Goal: Task Accomplishment & Management: Manage account settings

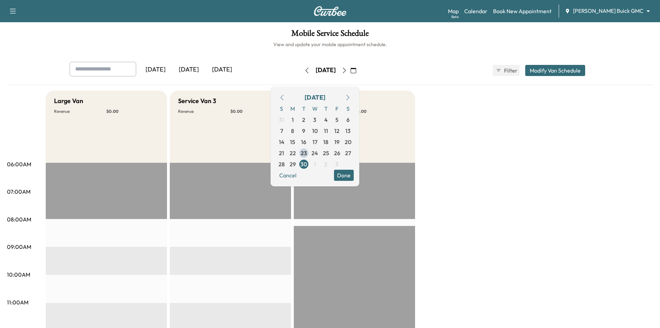
click at [236, 67] on div "[DATE]" at bounding box center [222, 70] width 33 height 16
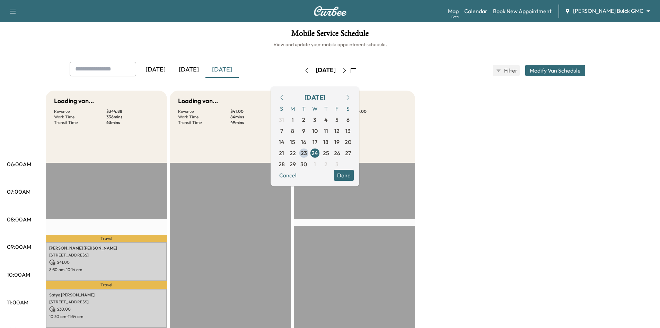
click at [196, 71] on div "[DATE]" at bounding box center [188, 70] width 33 height 16
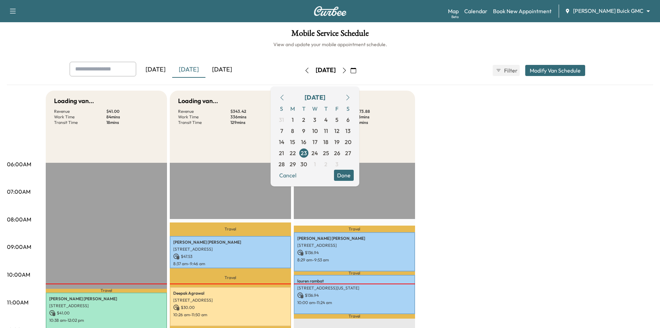
click at [164, 72] on div "[DATE]" at bounding box center [155, 70] width 33 height 16
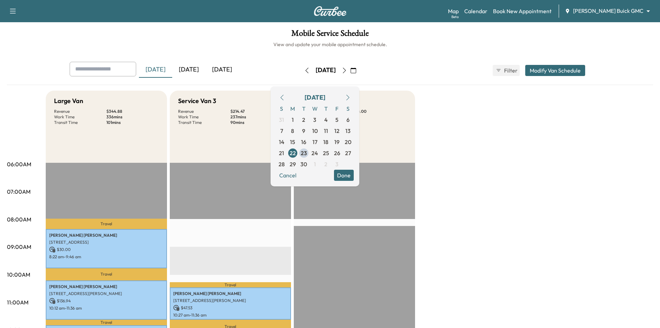
click at [207, 34] on h1 "Mobile Service Schedule" at bounding box center [330, 35] width 646 height 12
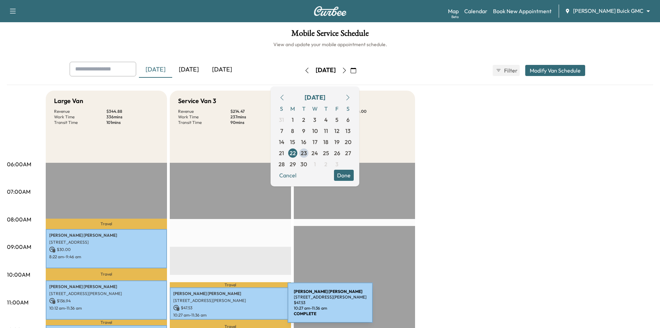
click at [236, 306] on p "$ 47.53" at bounding box center [230, 307] width 114 height 6
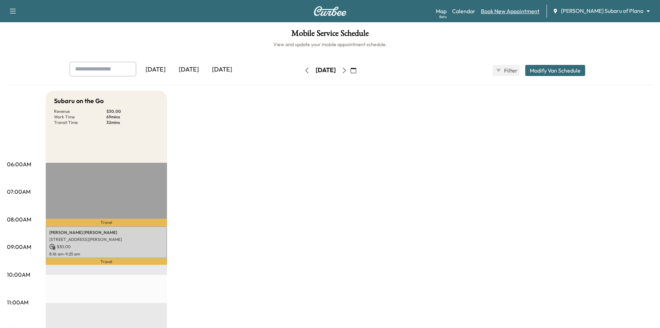
click at [537, 11] on link "Book New Appointment" at bounding box center [510, 11] width 59 height 8
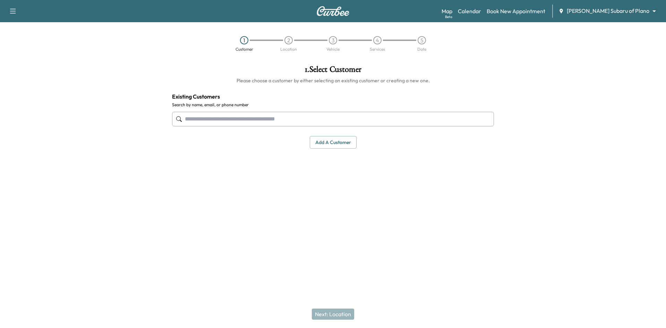
click at [339, 116] on input "text" at bounding box center [333, 119] width 322 height 15
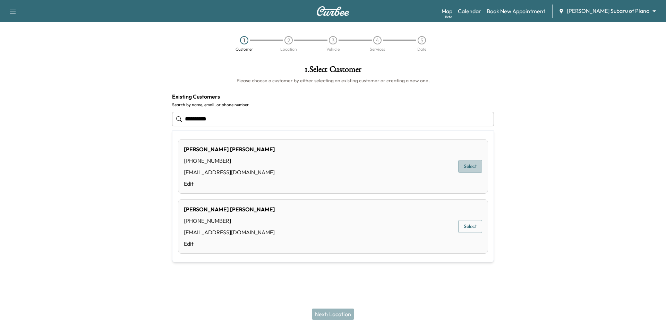
click at [470, 169] on button "Select" at bounding box center [470, 166] width 24 height 13
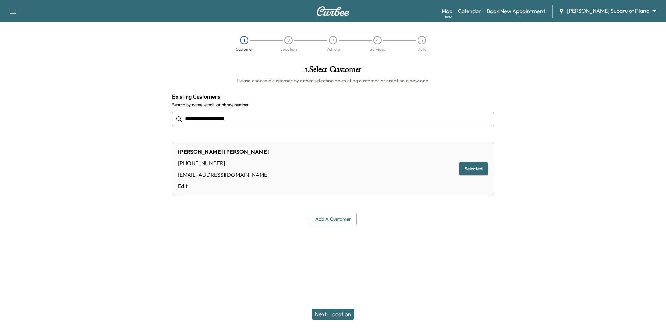
type input "**********"
drag, startPoint x: 337, startPoint y: 316, endPoint x: 335, endPoint y: 309, distance: 6.9
click at [338, 315] on button "Next: Location" at bounding box center [333, 313] width 42 height 11
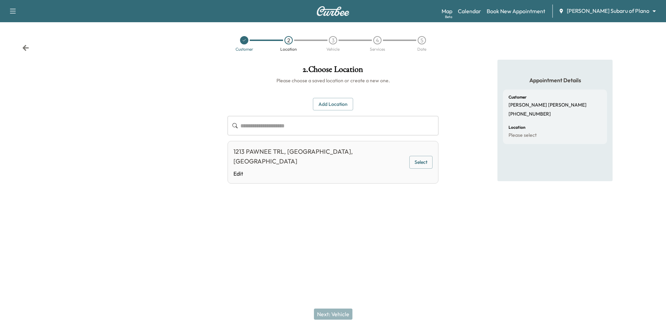
click at [423, 160] on button "Select" at bounding box center [420, 162] width 23 height 13
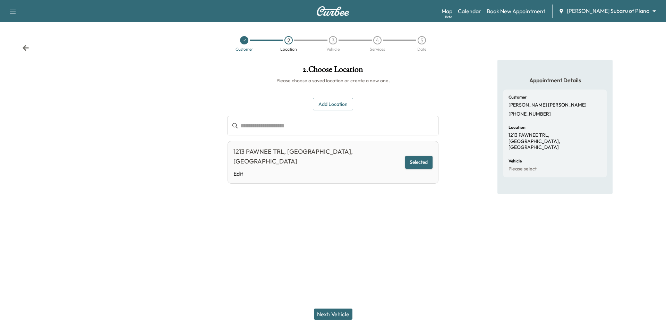
drag, startPoint x: 338, startPoint y: 311, endPoint x: 337, endPoint y: 306, distance: 5.0
click at [339, 311] on button "Next: Vehicle" at bounding box center [333, 313] width 38 height 11
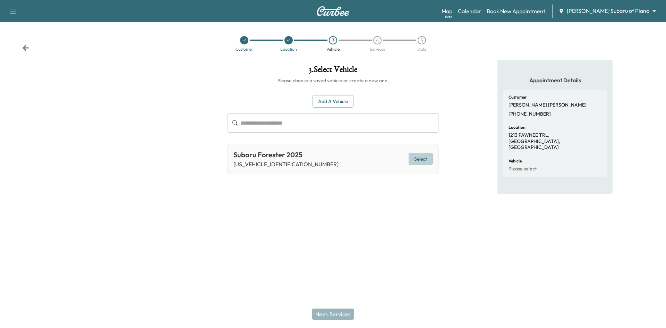
drag, startPoint x: 416, startPoint y: 160, endPoint x: 411, endPoint y: 163, distance: 5.6
click at [416, 161] on button "Select" at bounding box center [420, 159] width 24 height 13
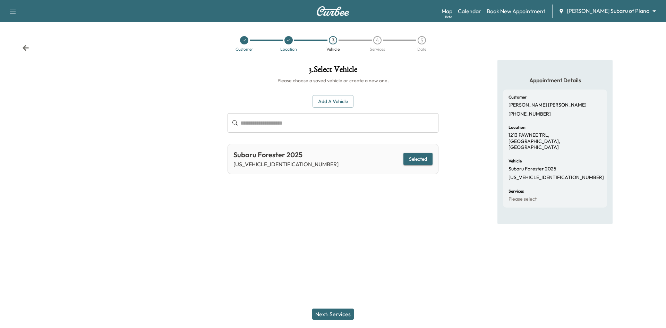
drag, startPoint x: 325, startPoint y: 316, endPoint x: 322, endPoint y: 309, distance: 7.8
click at [326, 315] on button "Next: Services" at bounding box center [333, 313] width 42 height 11
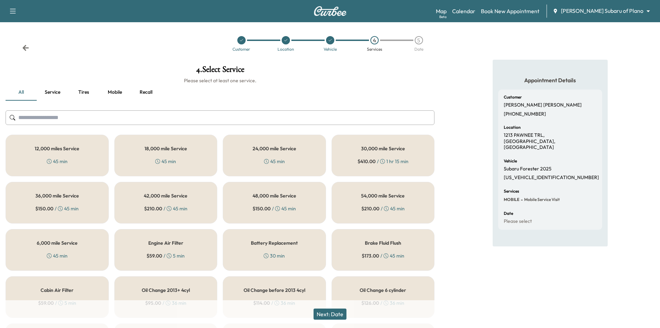
click at [65, 243] on h5 "6,000 mile Service" at bounding box center [57, 242] width 41 height 5
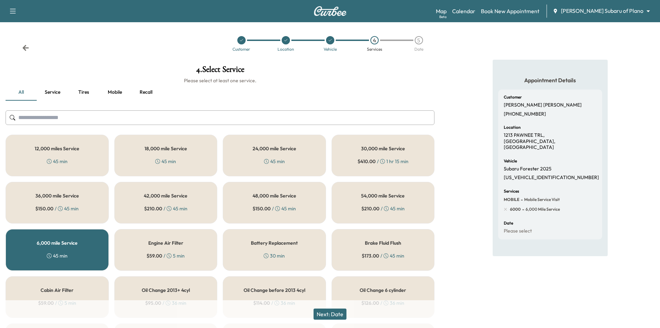
drag, startPoint x: 329, startPoint y: 315, endPoint x: 345, endPoint y: 306, distance: 18.6
click at [329, 315] on button "Next: Date" at bounding box center [330, 313] width 33 height 11
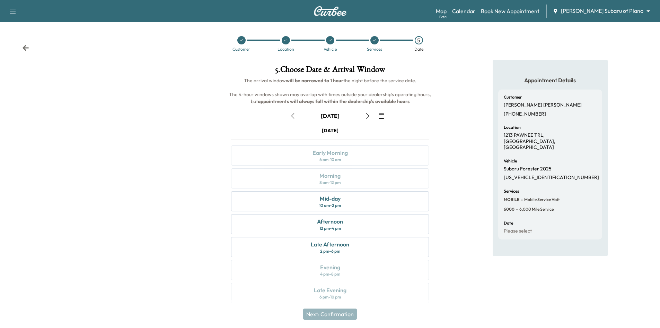
click at [521, 174] on p "[US_VEHICLE_IDENTIFICATION_NUMBER]" at bounding box center [551, 177] width 95 height 6
copy p "[US_VEHICLE_IDENTIFICATION_NUMBER]"
click at [286, 43] on div at bounding box center [286, 40] width 8 height 8
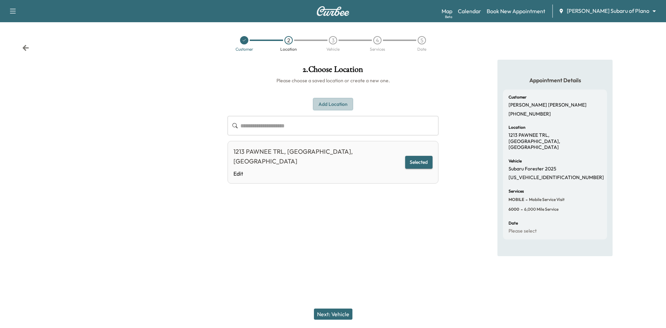
drag, startPoint x: 337, startPoint y: 105, endPoint x: 319, endPoint y: 114, distance: 19.7
click at [336, 105] on button "Add Location" at bounding box center [333, 104] width 40 height 13
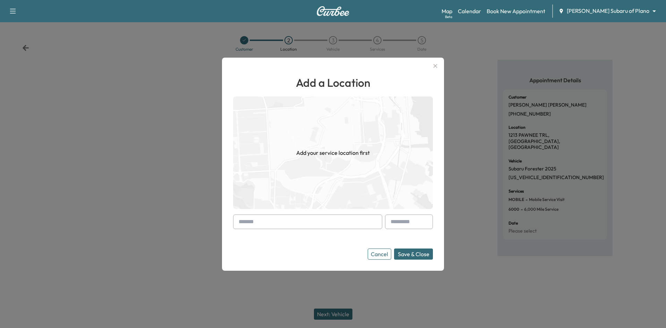
click at [303, 220] on input "text" at bounding box center [307, 221] width 149 height 15
paste input "**********"
type input "*"
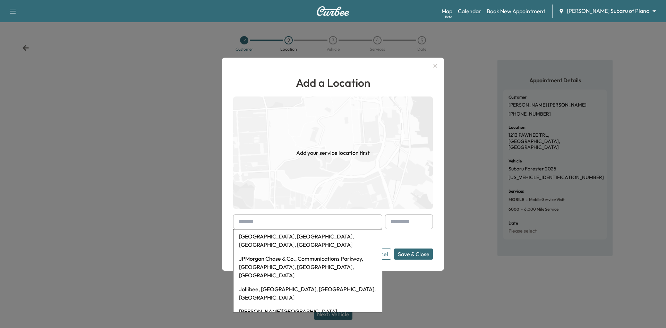
drag, startPoint x: 315, startPoint y: 221, endPoint x: 313, endPoint y: 213, distance: 8.2
click at [314, 218] on input "text" at bounding box center [307, 221] width 149 height 15
paste input "**********"
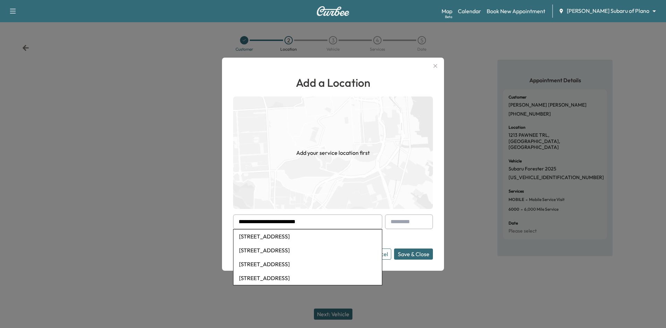
click at [311, 235] on li "[STREET_ADDRESS]" at bounding box center [307, 236] width 148 height 14
type input "**********"
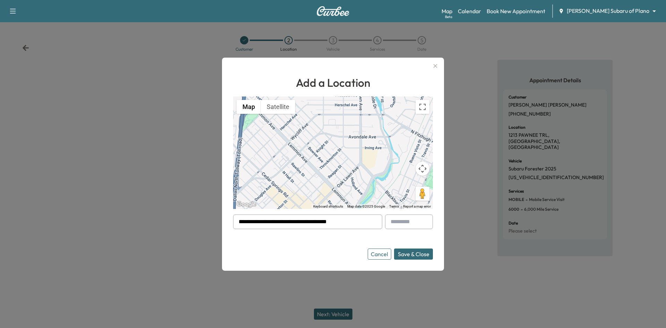
drag, startPoint x: 377, startPoint y: 257, endPoint x: 371, endPoint y: 255, distance: 6.4
click at [377, 257] on button "Cancel" at bounding box center [379, 253] width 24 height 11
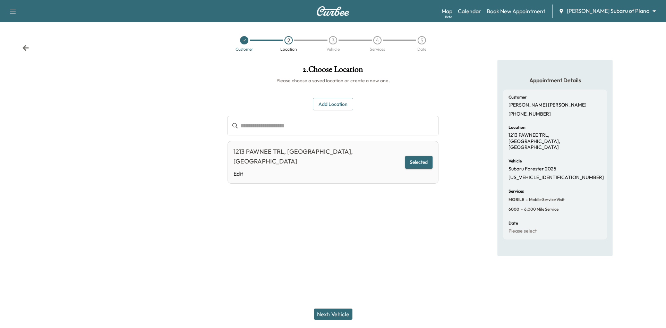
click at [244, 42] on div at bounding box center [244, 40] width 8 height 8
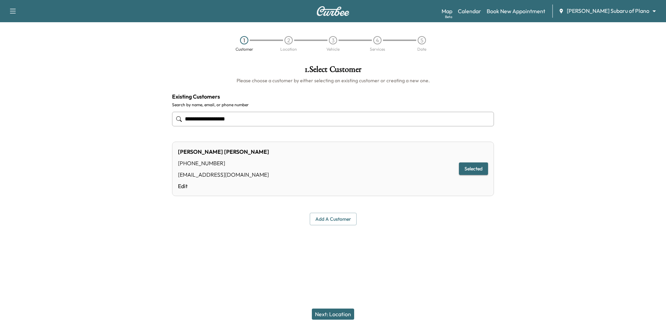
drag, startPoint x: 252, startPoint y: 120, endPoint x: 89, endPoint y: 113, distance: 162.7
click at [106, 114] on div "**********" at bounding box center [333, 145] width 666 height 171
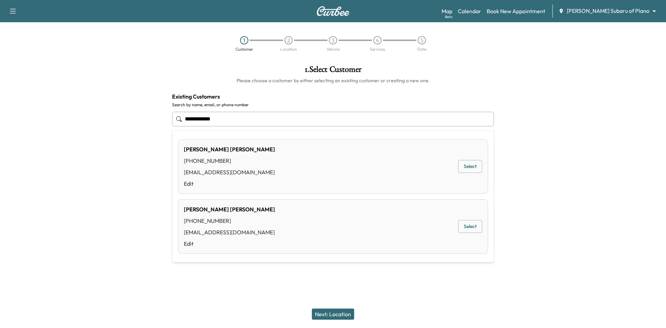
click at [463, 168] on button "Select" at bounding box center [470, 166] width 24 height 13
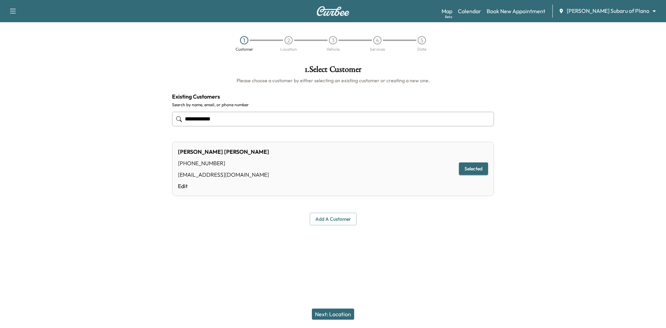
type input "**********"
click at [329, 312] on button "Next: Location" at bounding box center [333, 313] width 42 height 11
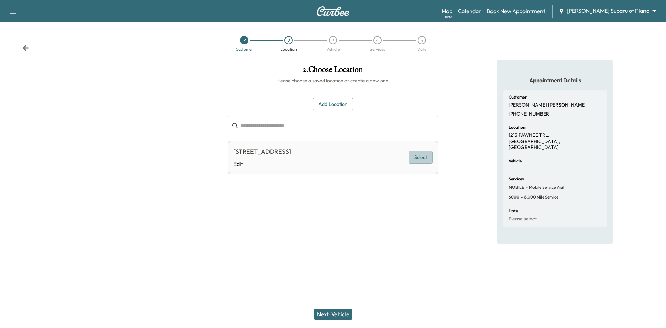
click at [414, 162] on button "Select" at bounding box center [420, 157] width 24 height 13
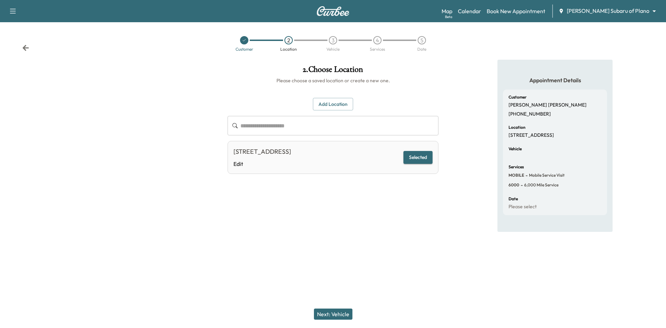
click at [334, 316] on button "Next: Vehicle" at bounding box center [333, 313] width 38 height 11
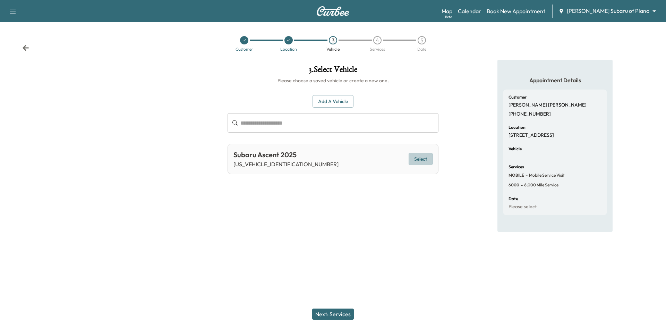
click at [412, 159] on button "Select" at bounding box center [420, 159] width 24 height 13
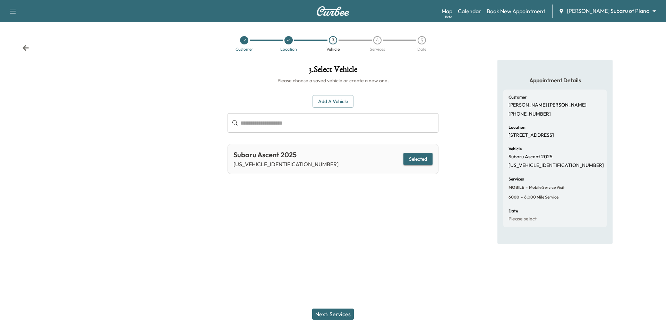
drag, startPoint x: 344, startPoint y: 315, endPoint x: 345, endPoint y: 306, distance: 9.9
click at [344, 315] on button "Next: Services" at bounding box center [333, 313] width 42 height 11
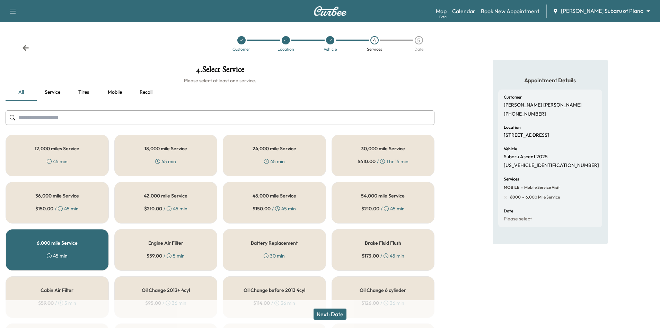
click at [337, 317] on button "Next: Date" at bounding box center [330, 313] width 33 height 11
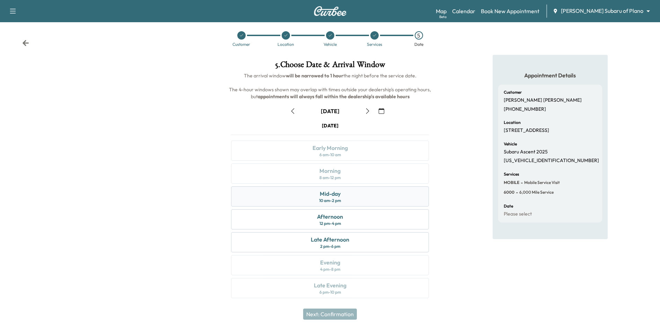
scroll to position [6, 0]
click at [367, 109] on icon "button" at bounding box center [368, 110] width 6 height 6
click at [349, 173] on div "Morning 8 am - 12 pm" at bounding box center [330, 173] width 198 height 20
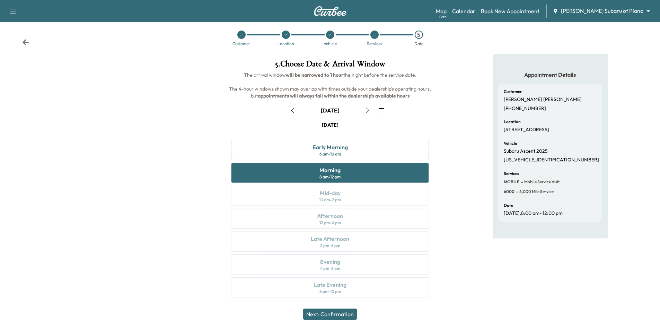
click at [341, 312] on button "Next: Confirmation" at bounding box center [330, 313] width 54 height 11
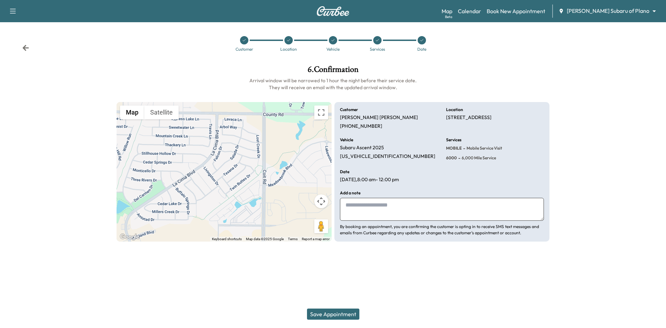
click at [377, 208] on textarea at bounding box center [442, 209] width 204 height 23
drag, startPoint x: 340, startPoint y: 157, endPoint x: 391, endPoint y: 158, distance: 50.6
click at [392, 158] on div "Vehicle Subaru Ascent 2025 [US_VEHICLE_IDENTIFICATION_NUMBER]" at bounding box center [389, 150] width 98 height 24
copy p "[US_VEHICLE_IDENTIFICATION_NUMBER]"
click at [367, 211] on textarea at bounding box center [442, 209] width 204 height 23
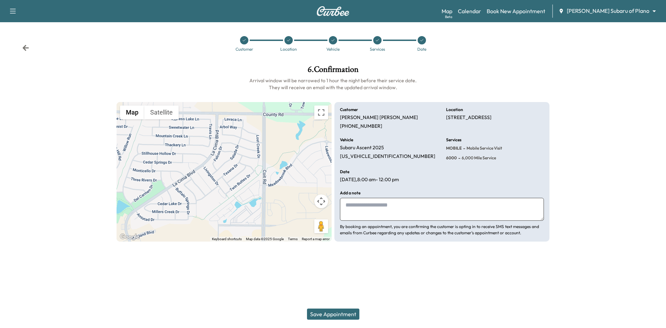
click at [335, 315] on button "Save Appointment" at bounding box center [333, 313] width 52 height 11
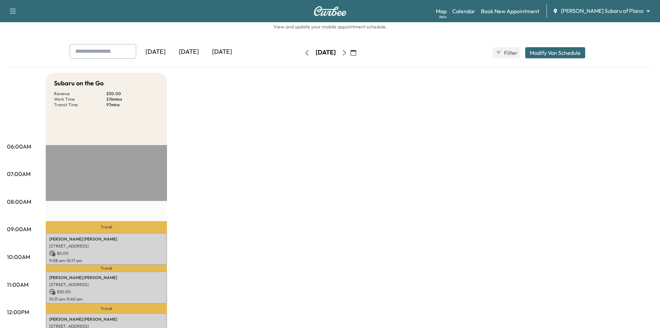
scroll to position [35, 0]
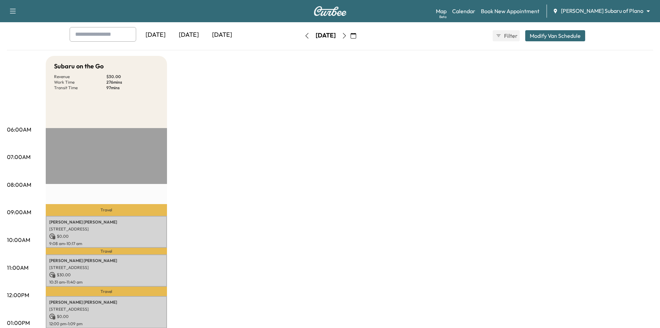
click at [356, 37] on icon "button" at bounding box center [354, 36] width 6 height 6
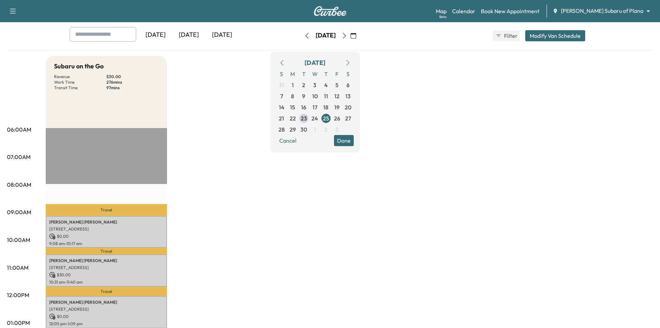
click at [351, 62] on icon "button" at bounding box center [348, 63] width 6 height 6
click at [350, 97] on span "11" at bounding box center [348, 96] width 4 height 8
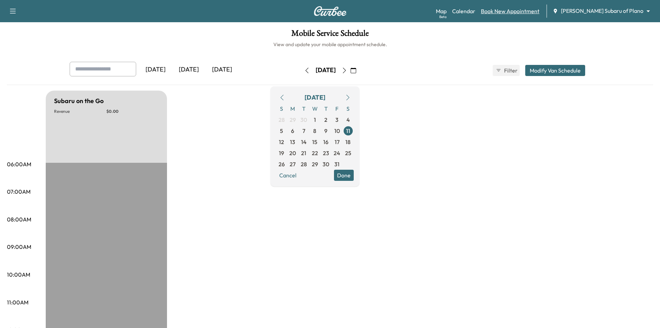
click at [523, 10] on link "Book New Appointment" at bounding box center [510, 11] width 59 height 8
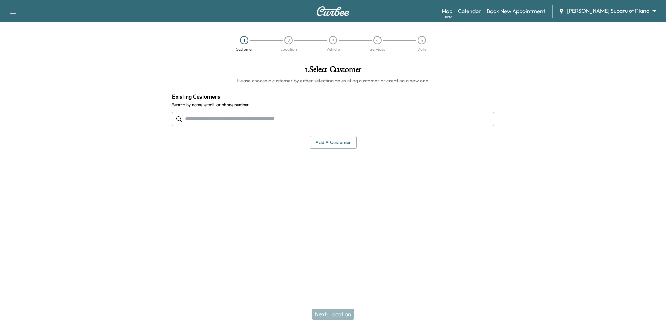
click at [304, 121] on input "text" at bounding box center [333, 119] width 322 height 15
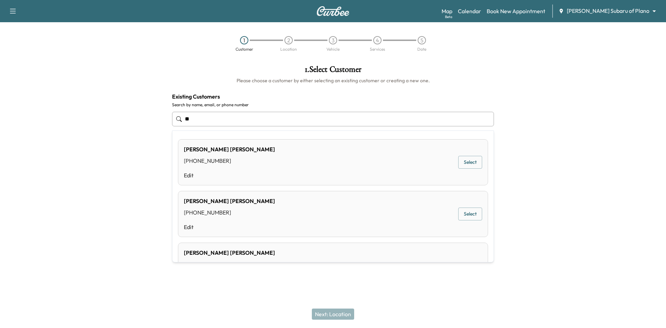
type input "*"
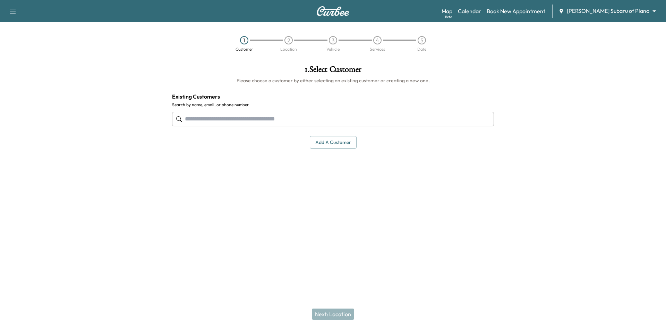
drag, startPoint x: 212, startPoint y: 124, endPoint x: 204, endPoint y: 125, distance: 8.2
click at [211, 124] on input "text" at bounding box center [333, 119] width 322 height 15
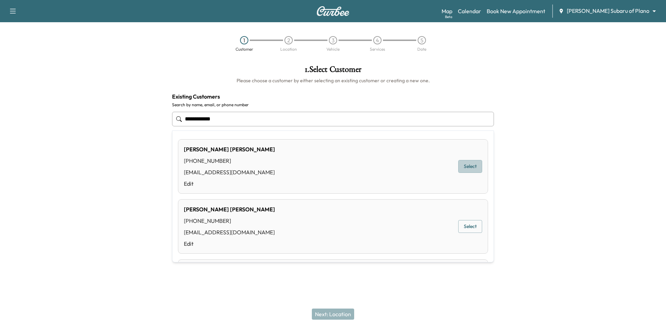
click at [465, 164] on button "Select" at bounding box center [470, 166] width 24 height 13
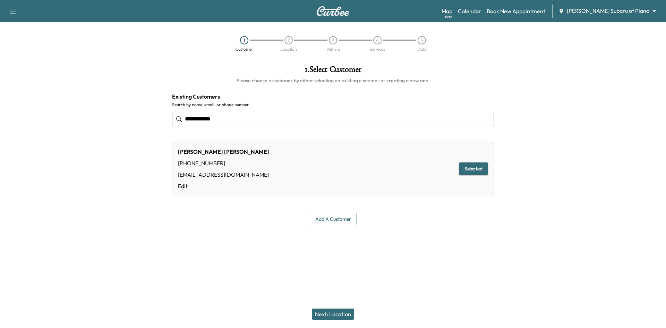
type input "**********"
click at [338, 315] on button "Next: Location" at bounding box center [333, 313] width 42 height 11
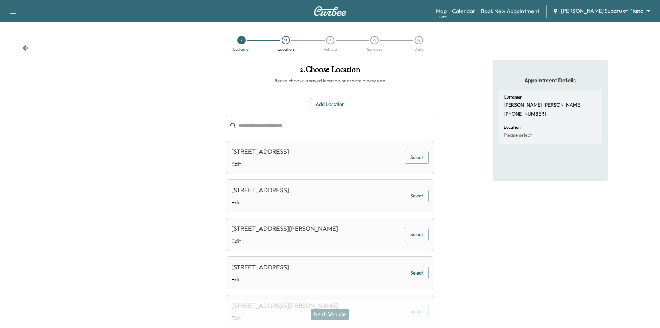
click at [337, 103] on button "Add Location" at bounding box center [330, 104] width 40 height 13
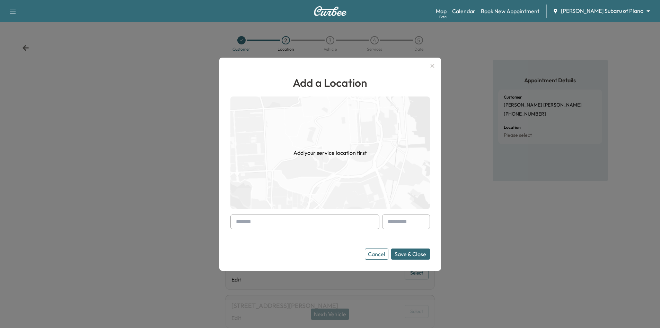
click at [285, 223] on input "text" at bounding box center [305, 221] width 149 height 15
paste input "**********"
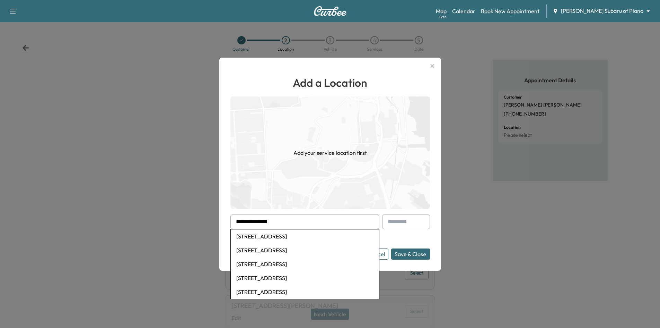
click at [288, 237] on li "[STREET_ADDRESS]" at bounding box center [305, 236] width 148 height 14
type input "**********"
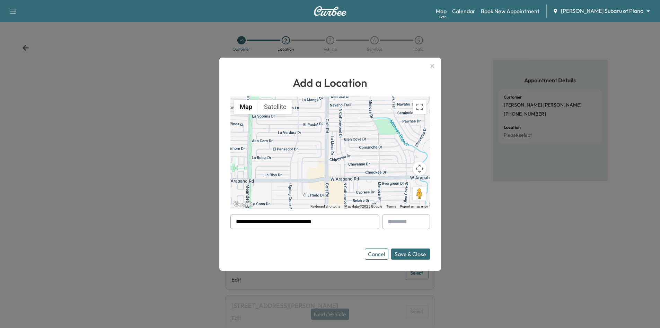
drag, startPoint x: 346, startPoint y: 225, endPoint x: 164, endPoint y: 233, distance: 181.5
click at [184, 235] on div "**********" at bounding box center [330, 164] width 660 height 328
paste input "**********"
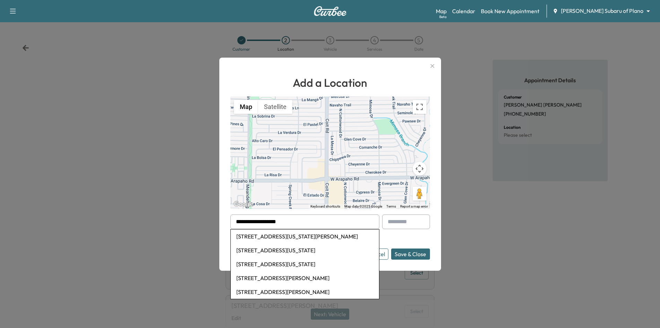
click at [254, 238] on li "[STREET_ADDRESS][US_STATE][PERSON_NAME]" at bounding box center [305, 236] width 148 height 14
type input "**********"
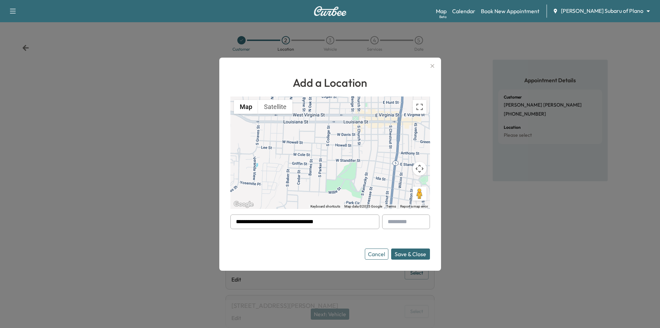
click at [380, 253] on button "Cancel" at bounding box center [377, 253] width 24 height 11
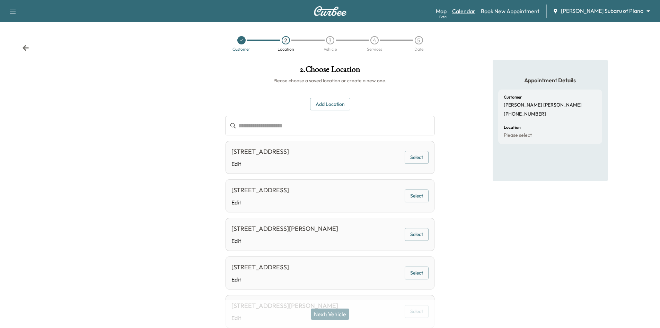
click at [476, 10] on link "Calendar" at bounding box center [463, 11] width 23 height 8
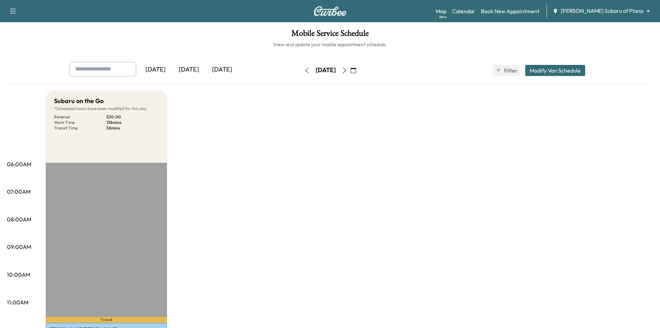
click at [224, 70] on div "[DATE]" at bounding box center [222, 70] width 33 height 16
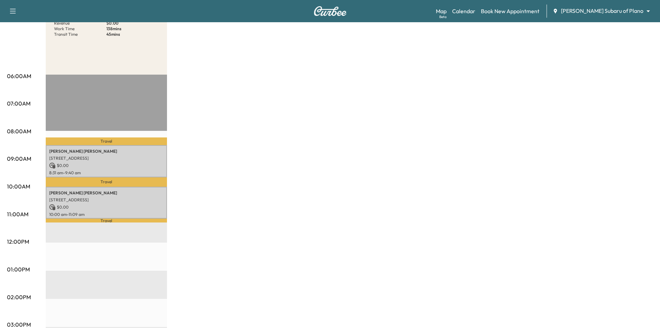
scroll to position [69, 0]
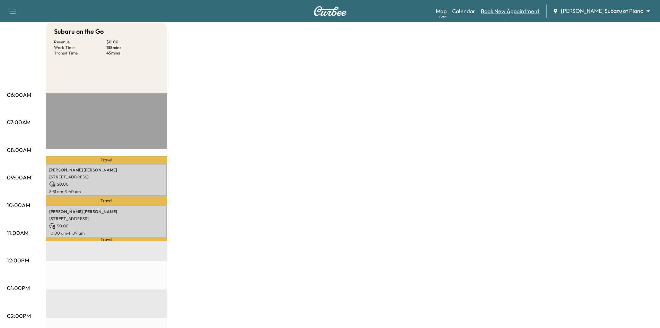
click at [522, 11] on link "Book New Appointment" at bounding box center [510, 11] width 59 height 8
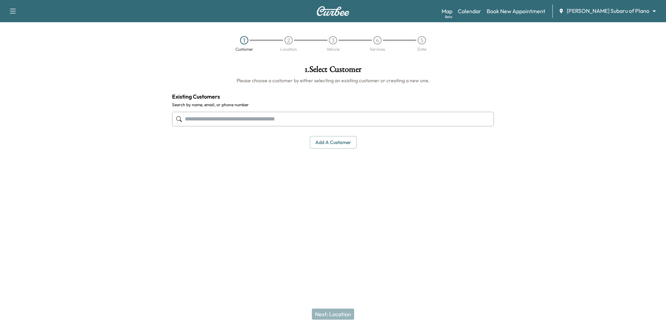
click at [302, 122] on input "text" at bounding box center [333, 119] width 322 height 15
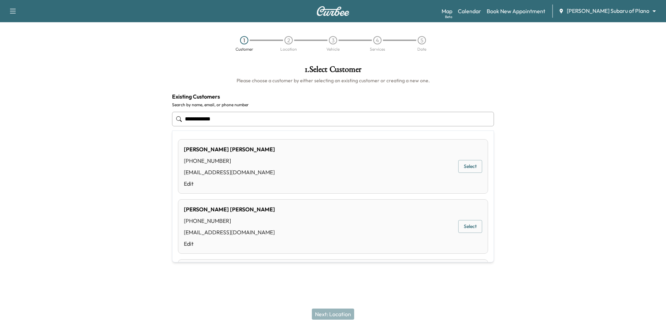
click at [470, 164] on button "Select" at bounding box center [470, 166] width 24 height 13
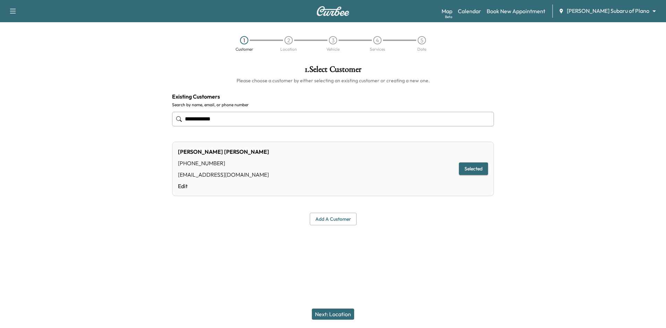
type input "**********"
drag, startPoint x: 335, startPoint y: 310, endPoint x: 335, endPoint y: 303, distance: 7.3
click at [335, 310] on button "Next: Location" at bounding box center [333, 313] width 42 height 11
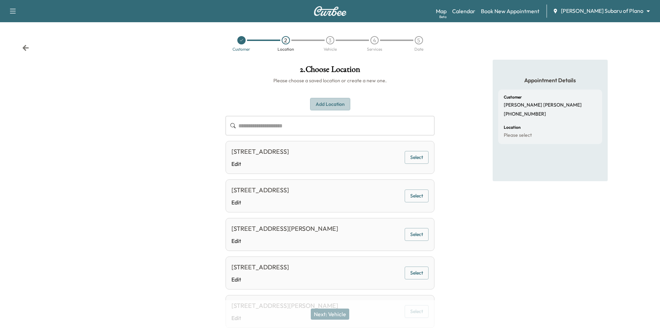
click at [328, 106] on button "Add Location" at bounding box center [330, 104] width 40 height 13
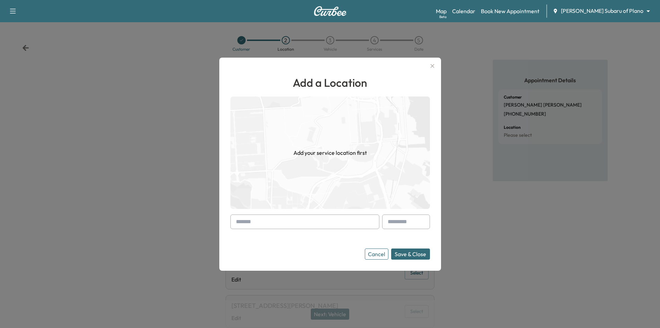
drag, startPoint x: 266, startPoint y: 218, endPoint x: 270, endPoint y: 215, distance: 5.7
click at [268, 218] on input "text" at bounding box center [305, 221] width 149 height 15
paste input "**********"
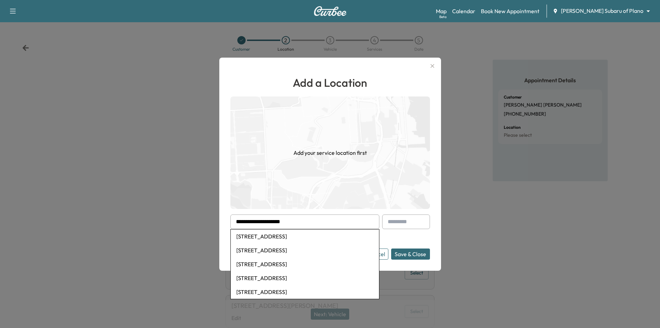
click at [278, 237] on li "[STREET_ADDRESS]" at bounding box center [305, 236] width 148 height 14
type input "**********"
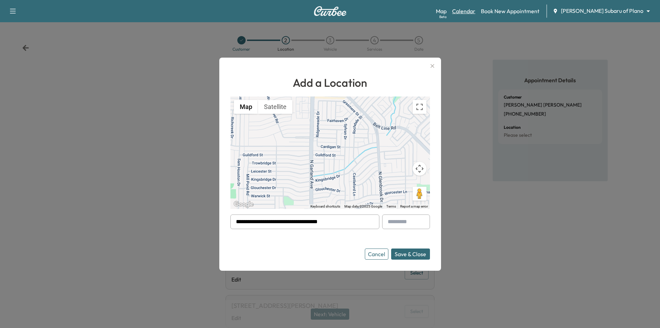
click at [476, 12] on link "Calendar" at bounding box center [463, 11] width 23 height 8
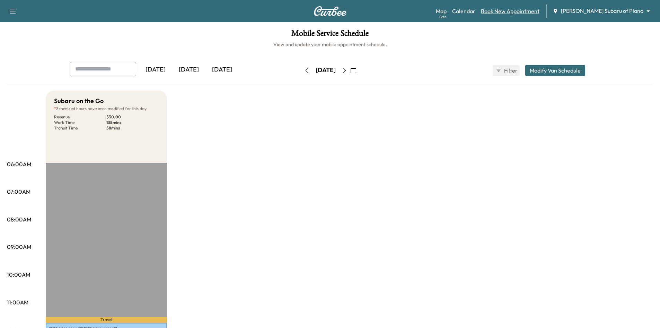
click at [521, 9] on link "Book New Appointment" at bounding box center [510, 11] width 59 height 8
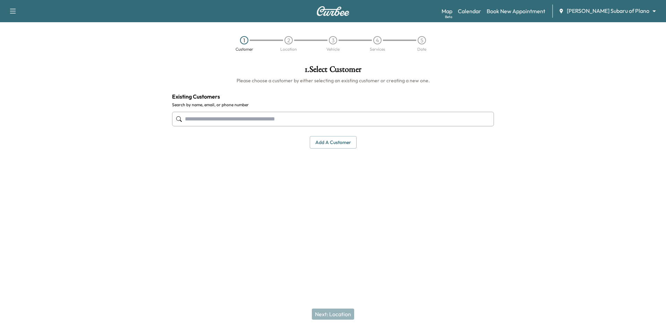
click at [232, 120] on input "text" at bounding box center [333, 119] width 322 height 15
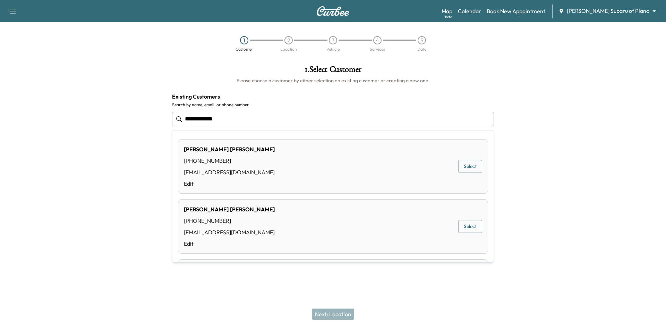
click at [458, 166] on button "Select" at bounding box center [470, 166] width 24 height 13
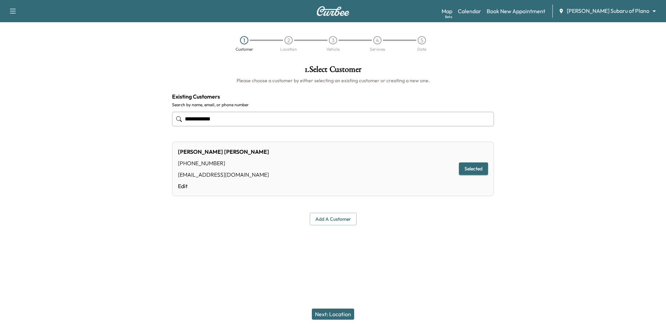
type input "**********"
drag, startPoint x: 324, startPoint y: 314, endPoint x: 332, endPoint y: 299, distance: 16.4
click at [325, 314] on button "Next: Location" at bounding box center [333, 313] width 42 height 11
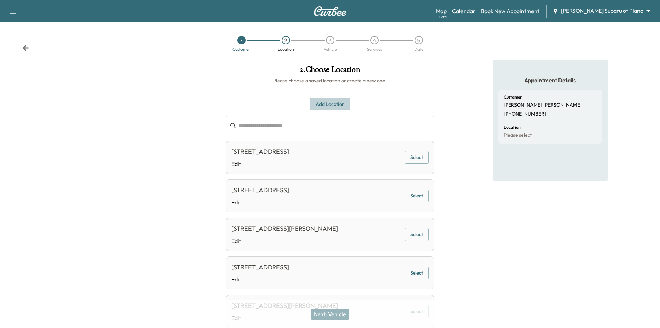
click at [329, 107] on button "Add Location" at bounding box center [330, 104] width 40 height 13
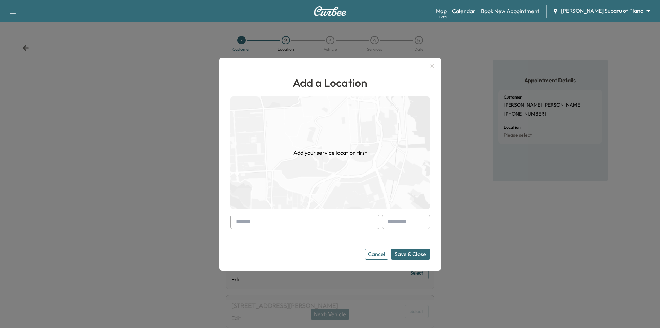
click at [287, 225] on input "text" at bounding box center [305, 221] width 149 height 15
paste input "**********"
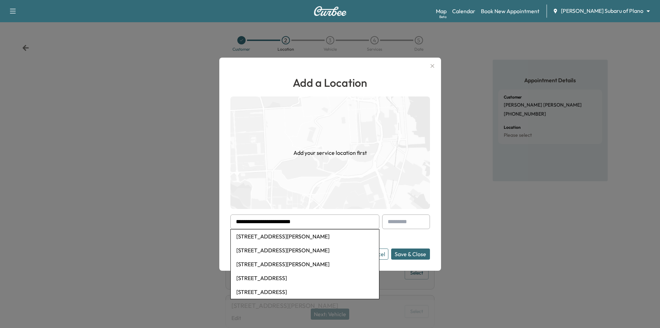
click at [296, 238] on li "[STREET_ADDRESS][PERSON_NAME]" at bounding box center [305, 236] width 148 height 14
type input "**********"
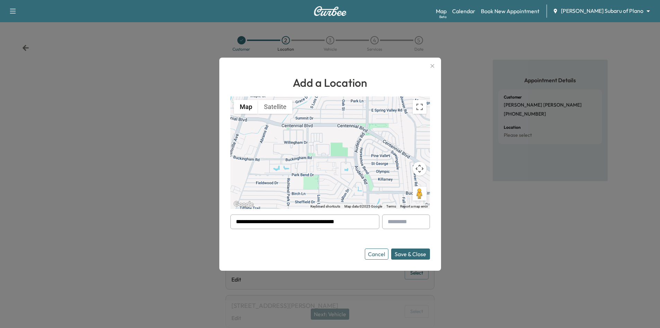
click at [384, 254] on button "Cancel" at bounding box center [377, 253] width 24 height 11
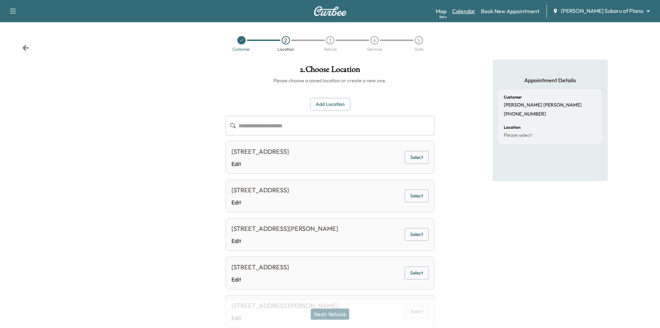
click at [476, 9] on link "Calendar" at bounding box center [463, 11] width 23 height 8
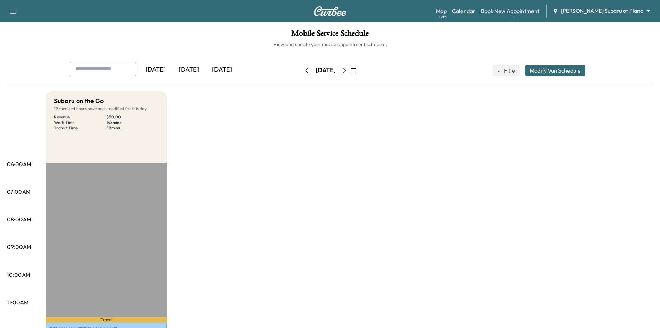
click at [222, 71] on div "[DATE]" at bounding box center [222, 70] width 33 height 16
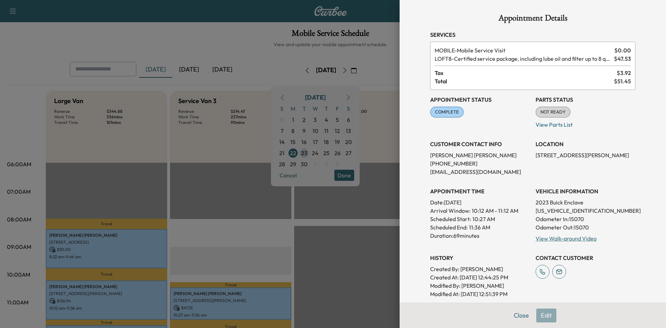
click at [216, 171] on div at bounding box center [333, 164] width 666 height 328
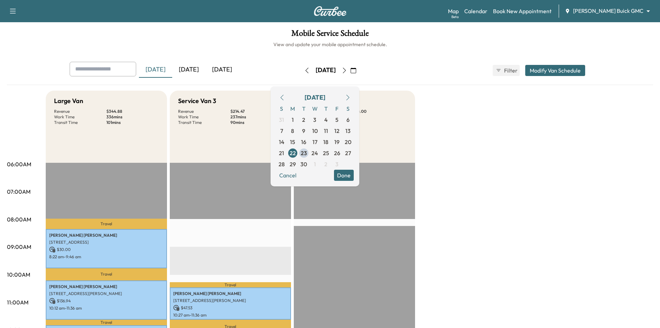
click at [354, 173] on button "Done" at bounding box center [344, 174] width 20 height 11
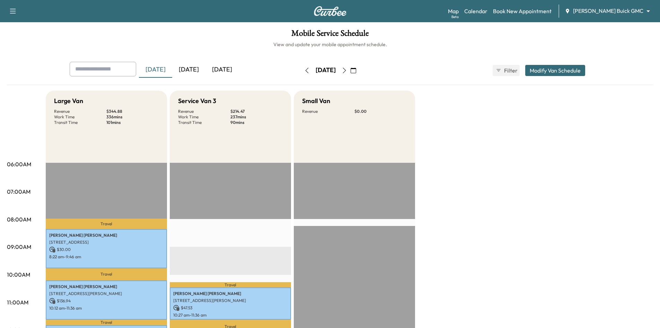
click at [194, 72] on div "[DATE]" at bounding box center [188, 70] width 33 height 16
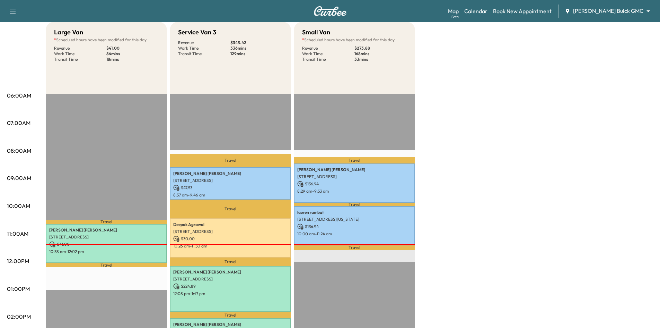
scroll to position [69, 0]
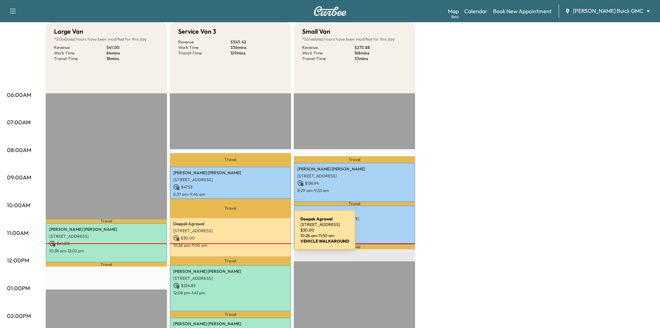
click at [242, 231] on p "2101 Perth Dr, Celina, TX 75009, USA" at bounding box center [230, 231] width 114 height 6
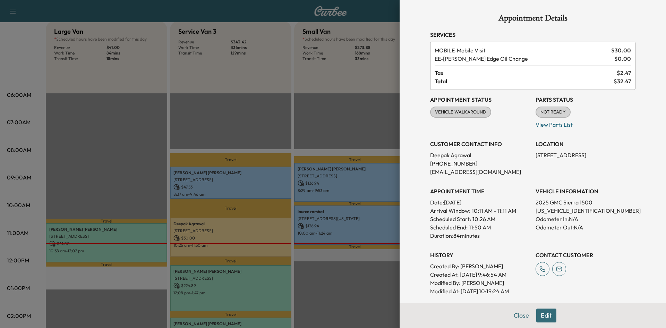
click at [255, 237] on div at bounding box center [333, 164] width 666 height 328
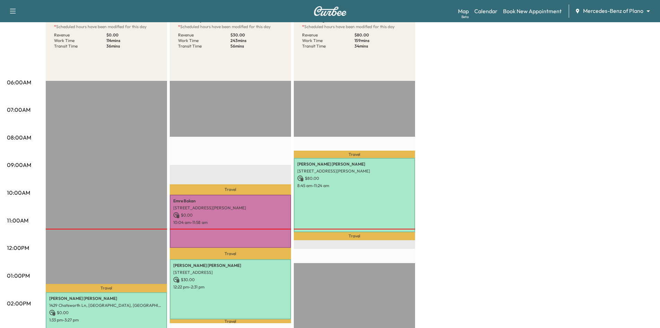
scroll to position [69, 0]
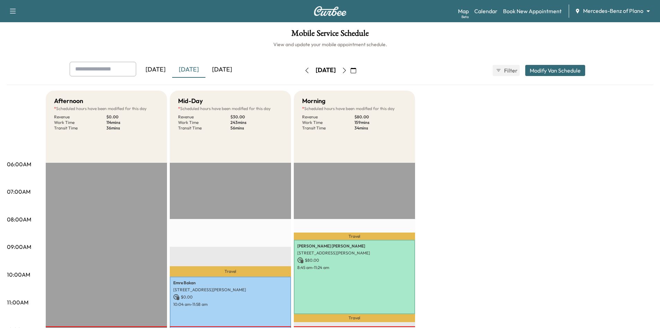
click at [347, 71] on icon "button" at bounding box center [345, 71] width 6 height 6
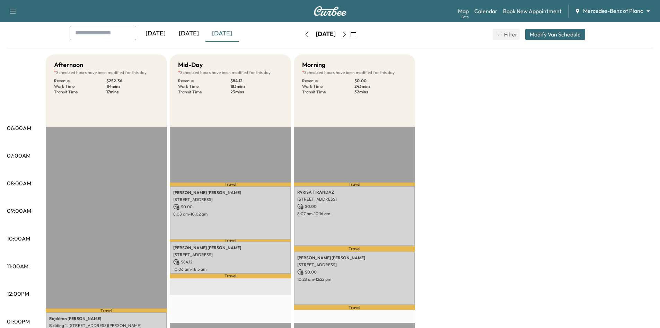
scroll to position [69, 0]
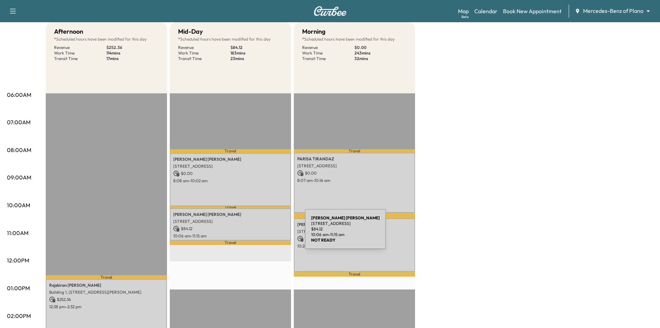
click at [253, 233] on p "10:06 am - 11:15 am" at bounding box center [230, 236] width 114 height 6
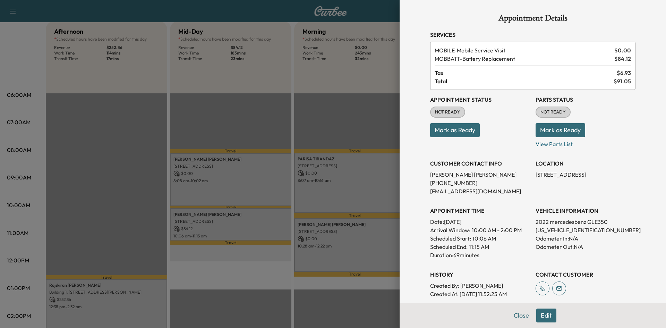
click at [263, 271] on div at bounding box center [333, 164] width 666 height 328
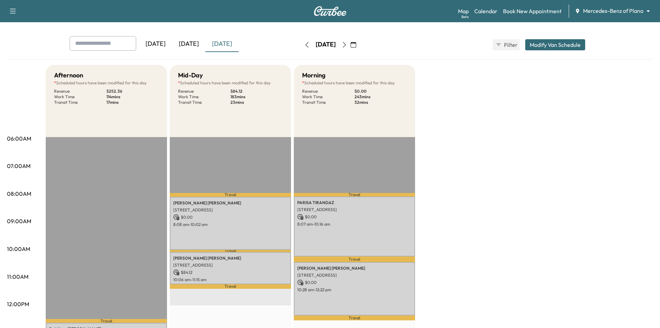
scroll to position [0, 0]
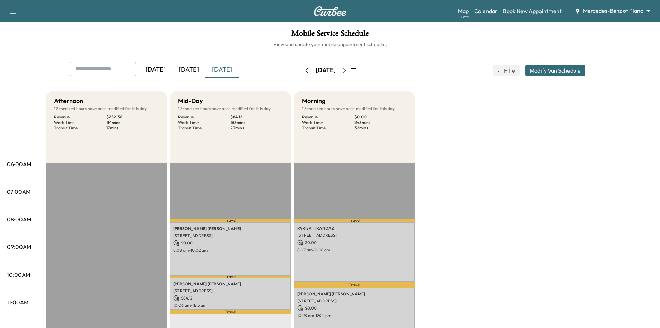
click at [197, 68] on div "[DATE]" at bounding box center [188, 70] width 33 height 16
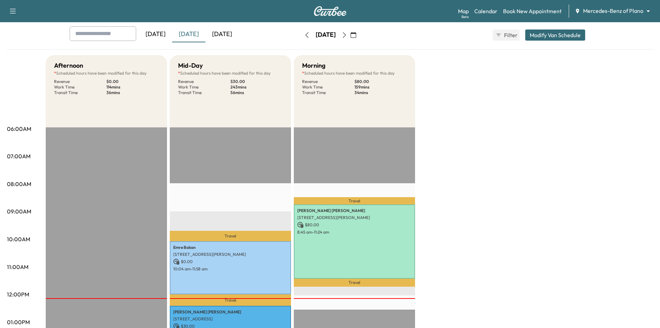
scroll to position [35, 0]
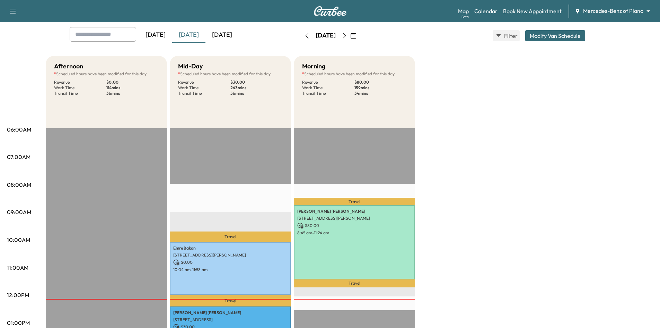
click at [228, 33] on div "[DATE]" at bounding box center [222, 35] width 33 height 16
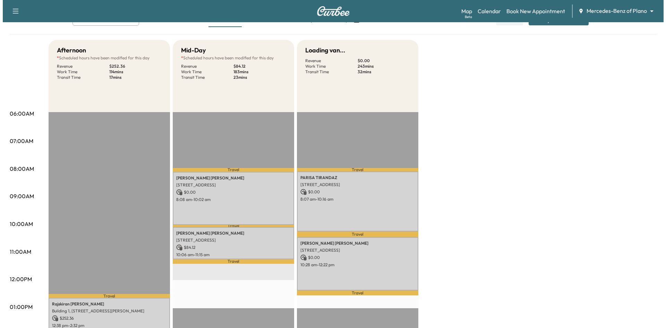
scroll to position [104, 0]
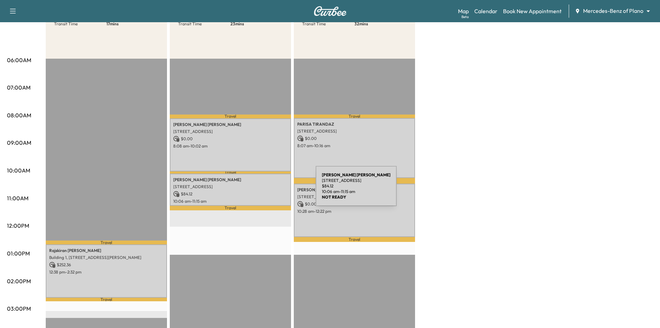
click at [272, 191] on p "$ 84.12" at bounding box center [230, 194] width 114 height 6
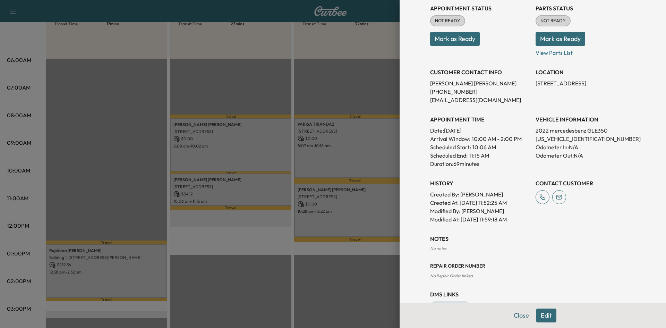
scroll to position [79, 0]
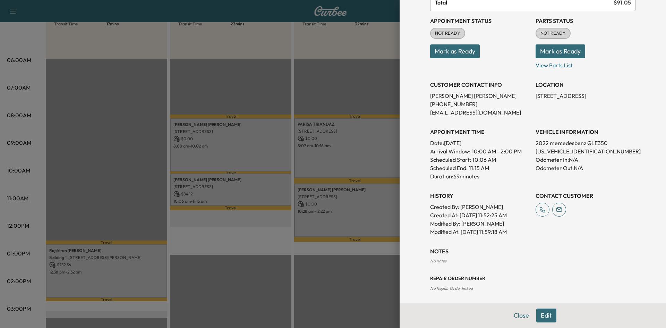
click at [231, 281] on div at bounding box center [333, 164] width 666 height 328
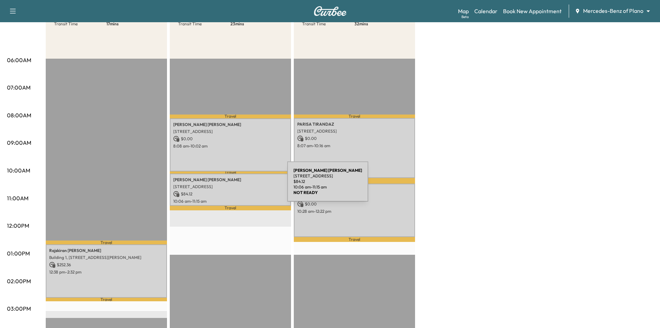
click at [235, 185] on p "2834 MONTREAUX DR, FRISCO, TX 75034, USA" at bounding box center [230, 187] width 114 height 6
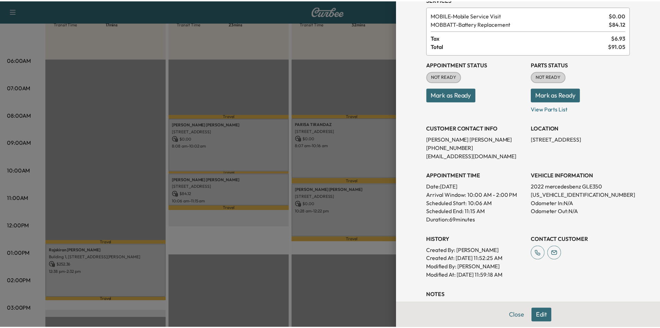
scroll to position [0, 0]
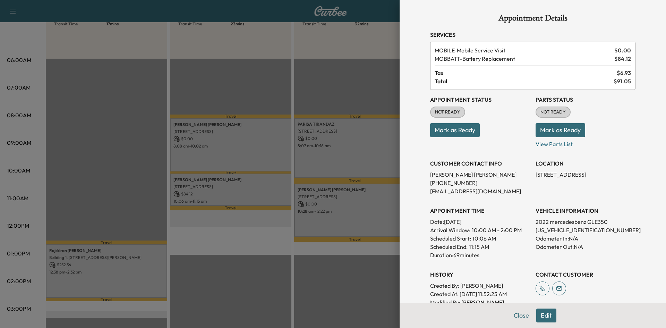
click at [246, 231] on div at bounding box center [333, 164] width 666 height 328
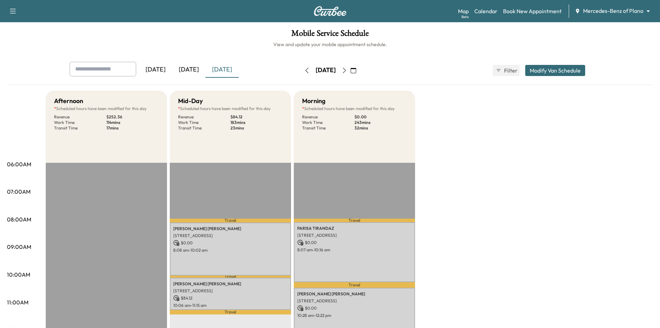
click at [566, 70] on button "Modify Van Schedule" at bounding box center [555, 70] width 60 height 11
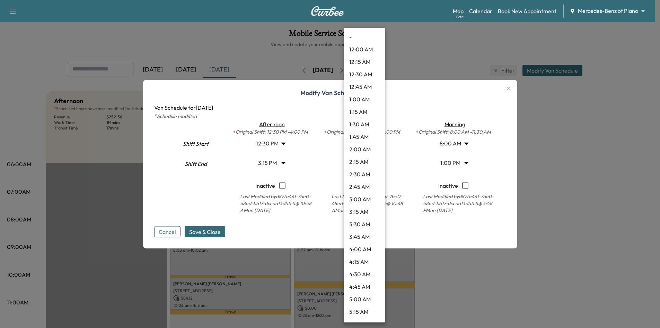
click at [373, 164] on body "Support Log Out Map Beta Calendar Book New Appointment Mercedes-Benz of Plano *…" at bounding box center [330, 164] width 660 height 328
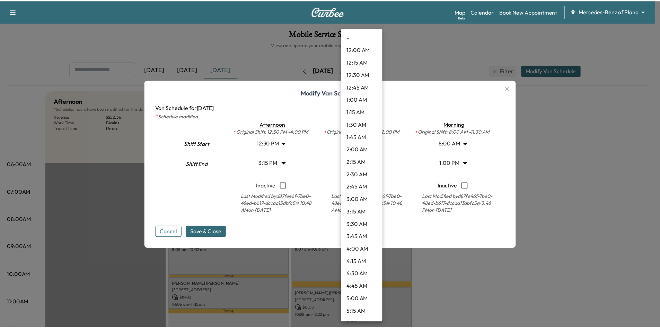
scroll to position [523, 0]
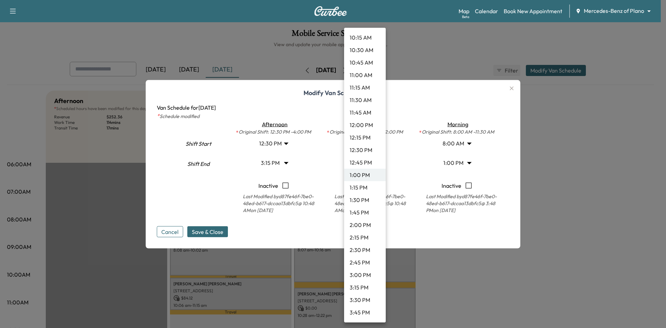
click at [362, 99] on li "11:30 AM" at bounding box center [365, 100] width 42 height 12
type input "****"
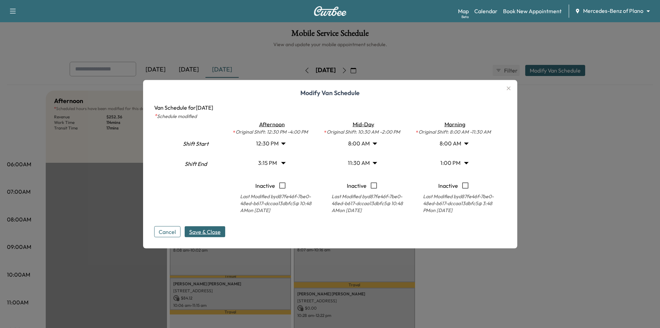
click at [215, 229] on span "Save & Close" at bounding box center [205, 231] width 32 height 8
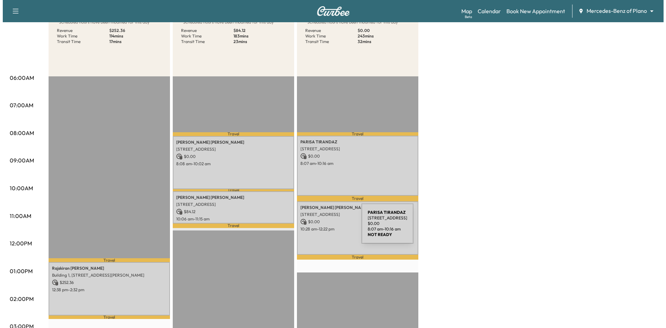
scroll to position [104, 0]
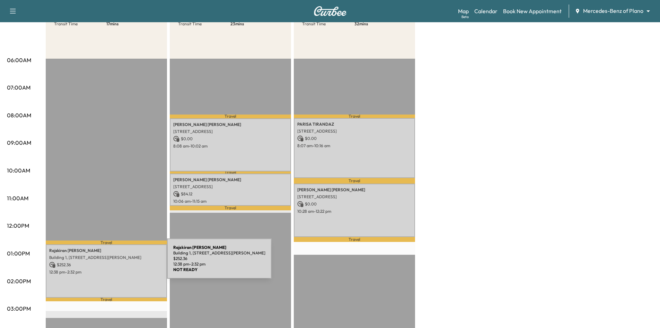
click at [115, 262] on p "$ 252.36" at bounding box center [106, 264] width 114 height 6
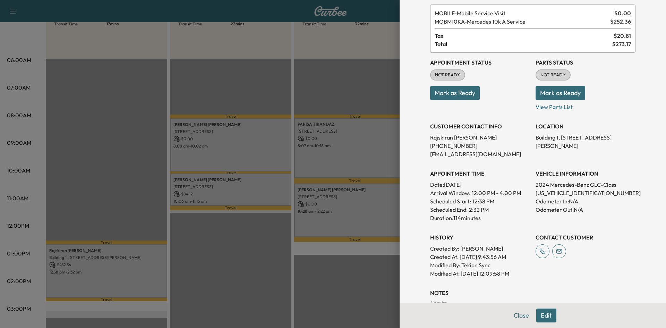
scroll to position [113, 0]
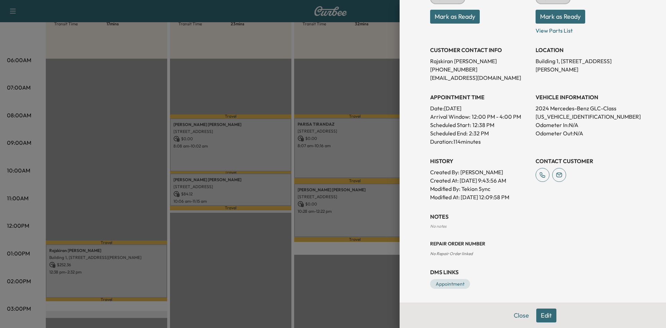
drag, startPoint x: 543, startPoint y: 317, endPoint x: 542, endPoint y: 306, distance: 10.8
click at [543, 317] on button "Edit" at bounding box center [546, 315] width 20 height 14
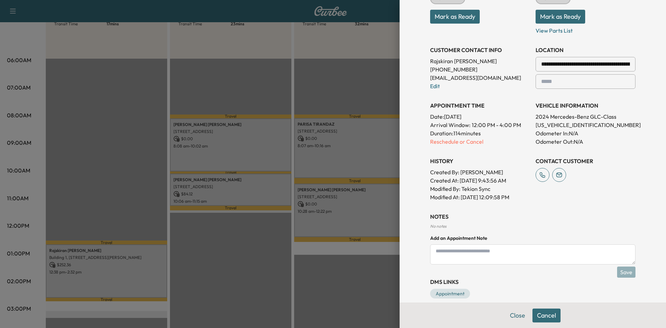
click at [461, 258] on textarea at bounding box center [532, 254] width 205 height 20
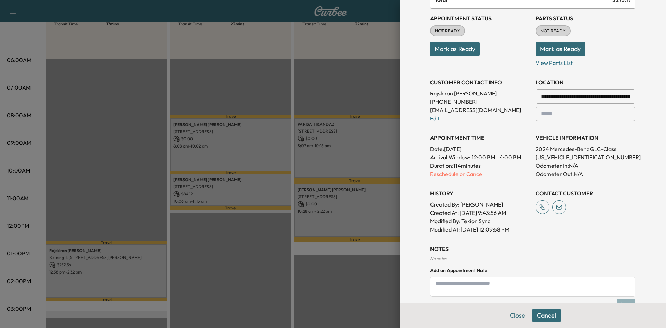
scroll to position [138, 0]
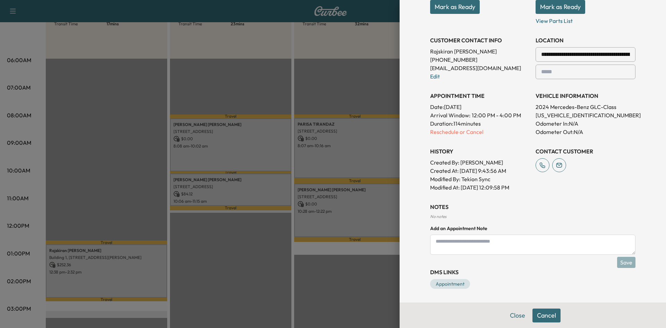
click at [494, 243] on textarea at bounding box center [532, 244] width 205 height 20
type textarea "*"
paste textarea "**********"
type textarea "**********"
click at [563, 243] on textarea "**********" at bounding box center [532, 244] width 205 height 20
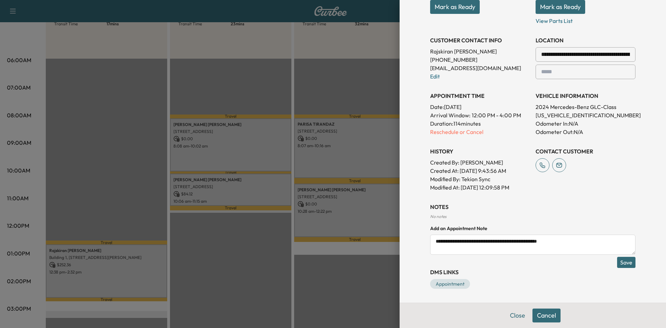
paste textarea "**********"
type textarea "**********"
click at [623, 264] on button "Save" at bounding box center [626, 262] width 18 height 11
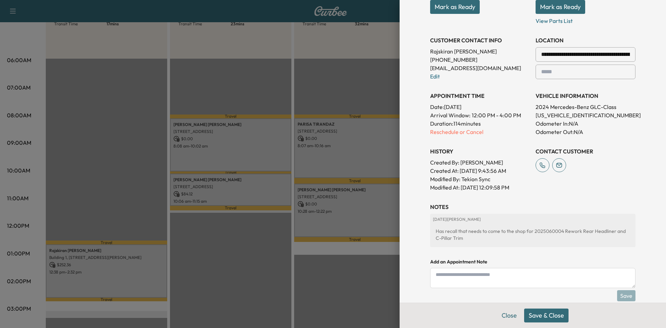
click at [533, 315] on button "Save & Close" at bounding box center [546, 315] width 44 height 14
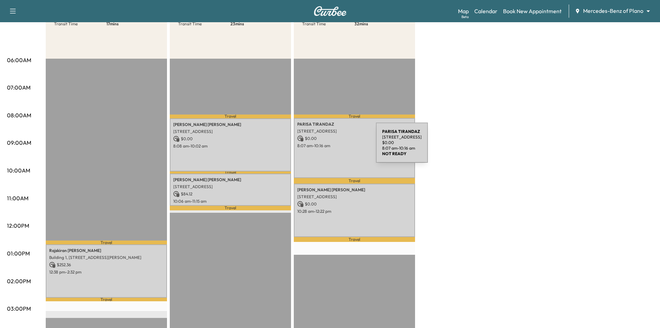
click at [324, 147] on p "8:07 am - 10:16 am" at bounding box center [354, 146] width 114 height 6
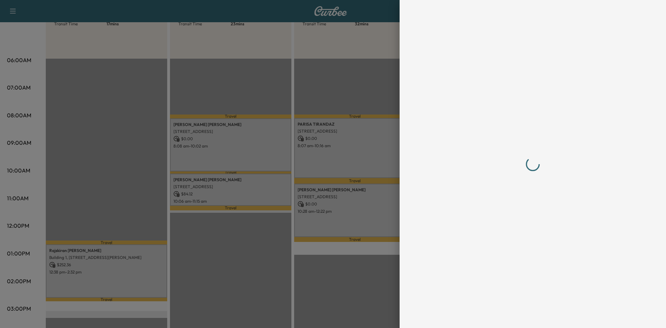
scroll to position [0, 0]
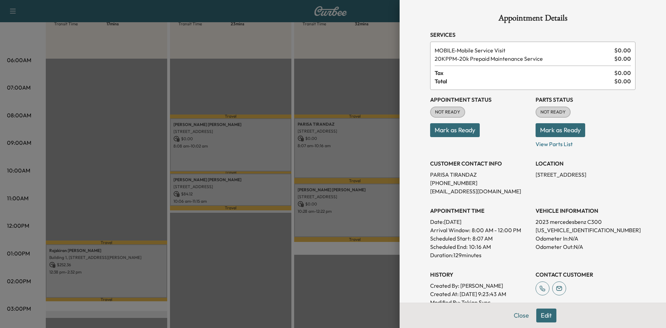
click at [545, 316] on button "Edit" at bounding box center [546, 315] width 20 height 14
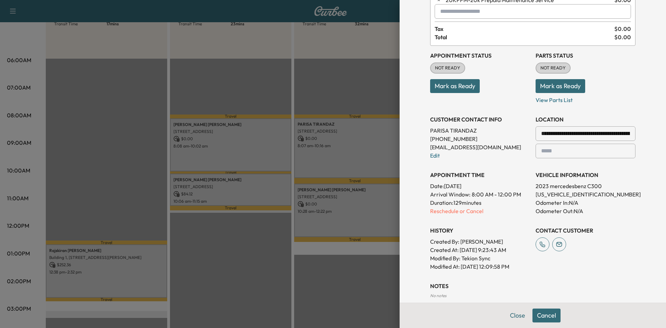
scroll to position [138, 0]
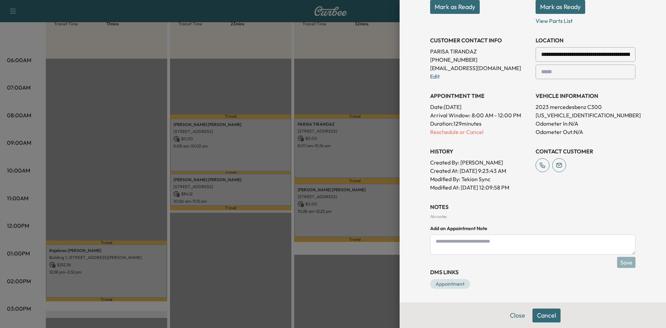
click at [499, 246] on textarea at bounding box center [532, 244] width 205 height 20
paste textarea "**********"
type textarea "**********"
click at [579, 241] on textarea "**********" at bounding box center [532, 244] width 205 height 20
paste textarea "**********"
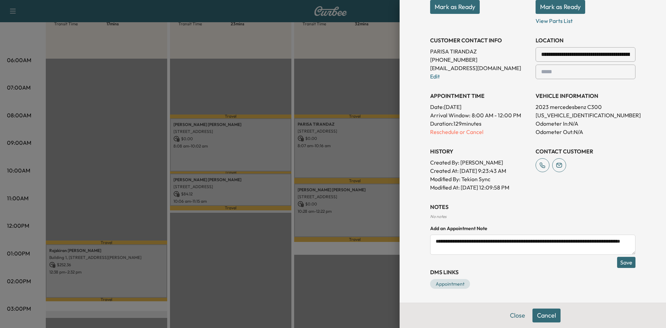
scroll to position [4, 0]
type textarea "**********"
click at [620, 261] on button "Save" at bounding box center [626, 262] width 18 height 11
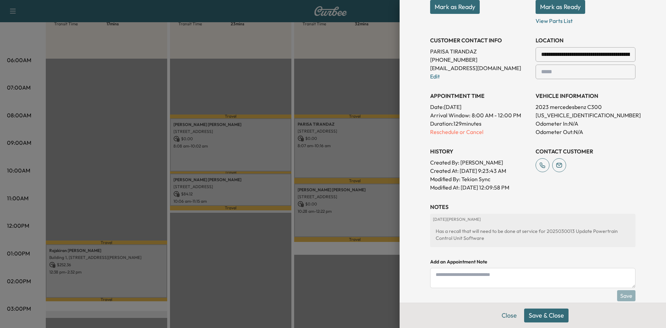
click at [543, 314] on button "Save & Close" at bounding box center [546, 315] width 44 height 14
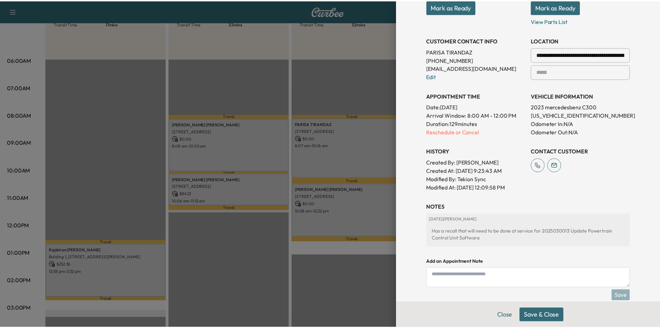
scroll to position [123, 0]
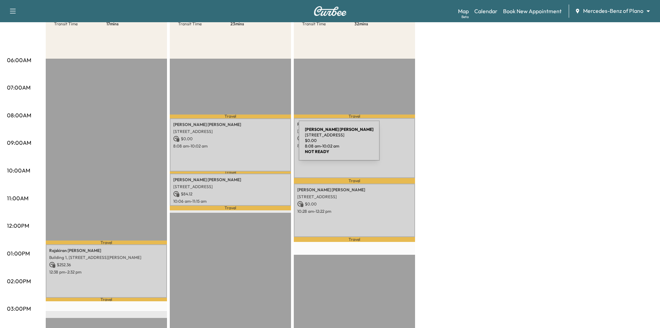
click at [247, 145] on p "8:08 am - 10:02 am" at bounding box center [230, 146] width 114 height 6
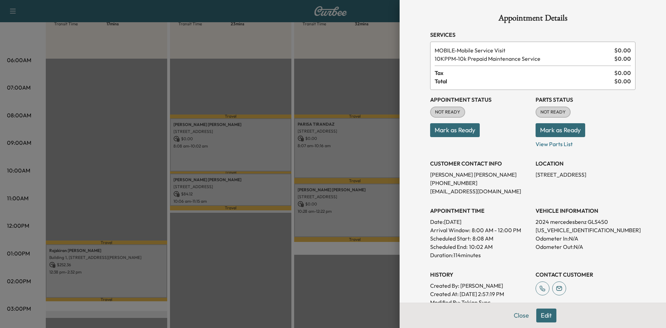
click at [463, 129] on button "Mark as Ready" at bounding box center [455, 130] width 50 height 14
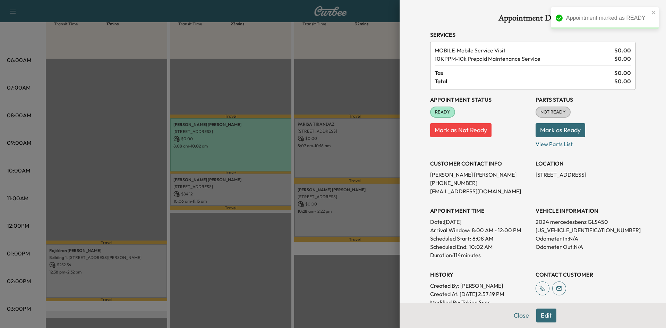
click at [345, 166] on div at bounding box center [333, 164] width 666 height 328
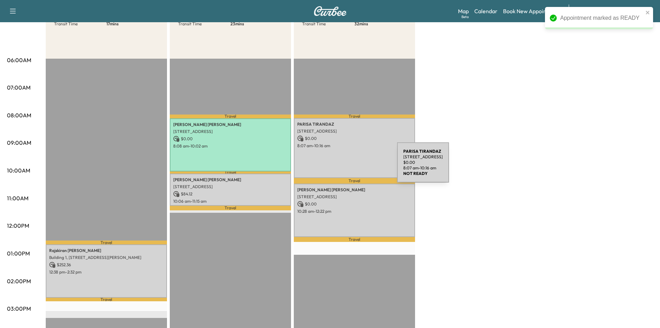
click at [345, 166] on div "PARISA TIRANDAZ 2510 BEACON CREST DR., PLANO, TX 75093, United States of Americ…" at bounding box center [354, 148] width 121 height 60
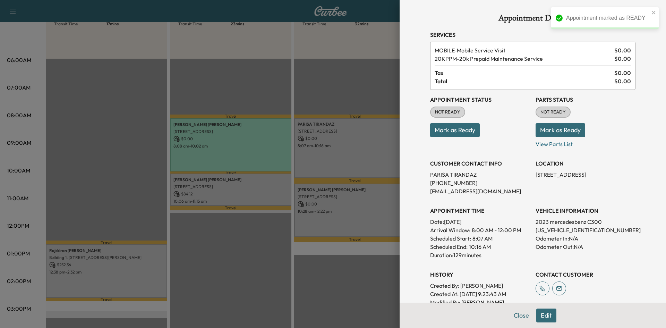
click at [460, 130] on button "Mark as Ready" at bounding box center [455, 130] width 50 height 14
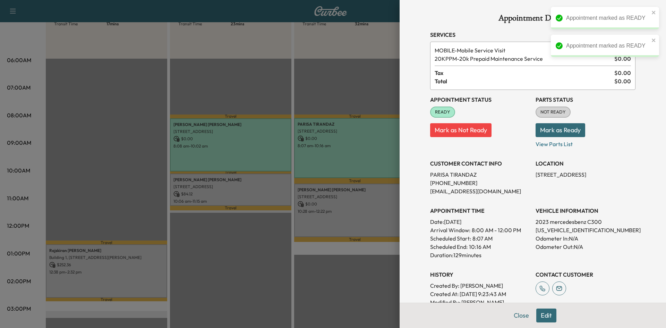
click at [353, 200] on div at bounding box center [333, 164] width 666 height 328
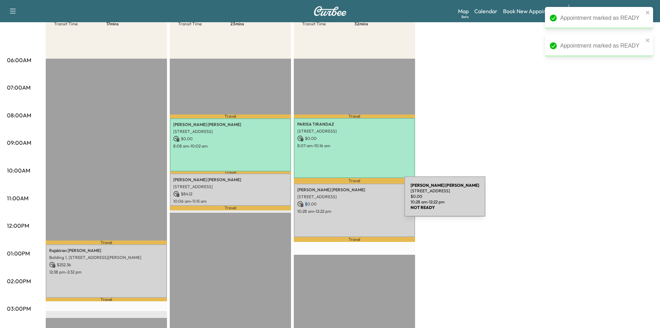
click at [353, 201] on p "$ 0.00" at bounding box center [354, 204] width 114 height 6
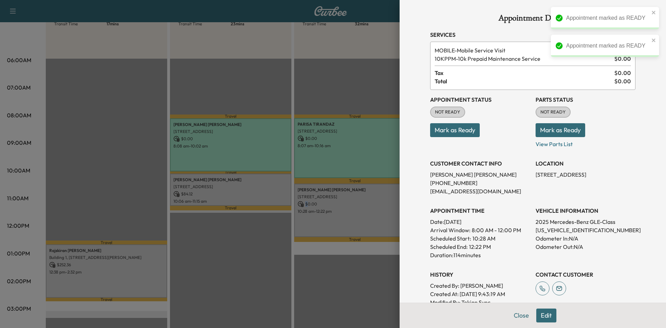
drag, startPoint x: 461, startPoint y: 134, endPoint x: 449, endPoint y: 137, distance: 13.2
click at [461, 133] on button "Mark as Ready" at bounding box center [455, 130] width 50 height 14
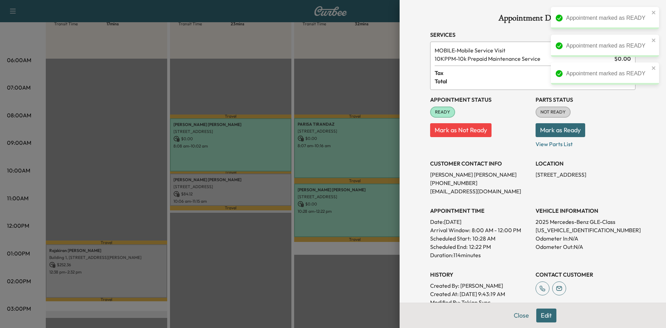
click at [239, 195] on div at bounding box center [333, 164] width 666 height 328
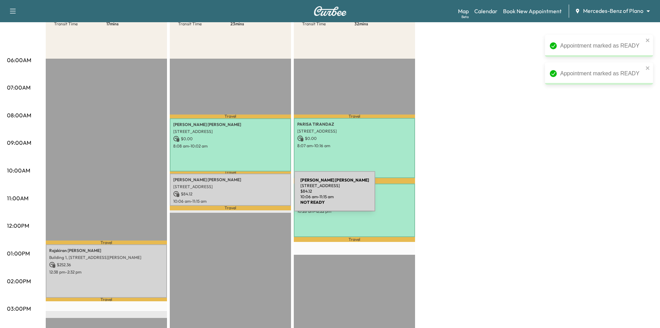
click at [243, 195] on p "$ 84.12" at bounding box center [230, 194] width 114 height 6
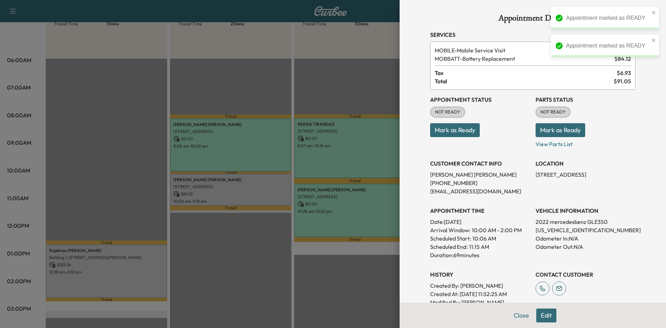
drag, startPoint x: 460, startPoint y: 133, endPoint x: 453, endPoint y: 136, distance: 7.9
click at [459, 135] on button "Mark as Ready" at bounding box center [455, 130] width 50 height 14
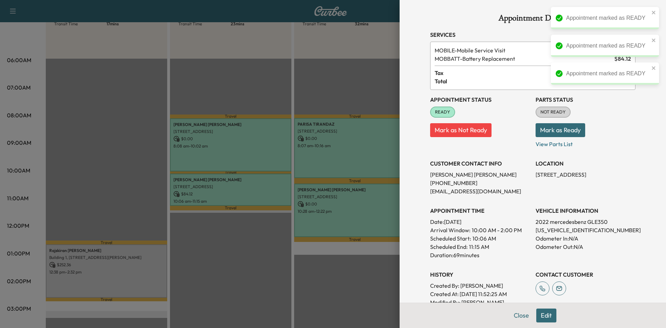
click at [140, 254] on div at bounding box center [333, 164] width 666 height 328
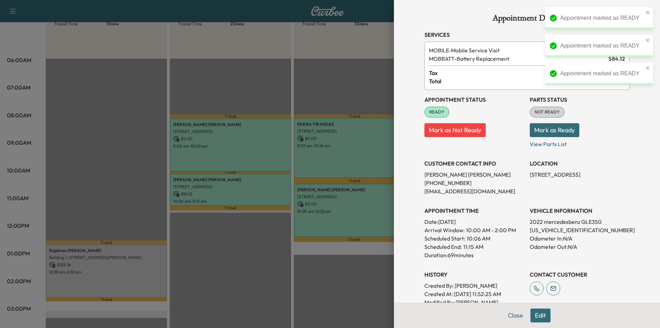
click at [140, 254] on p "Building 1, 8404 Warren Pkwy, Frisco, TX 75034, USA" at bounding box center [106, 257] width 114 height 6
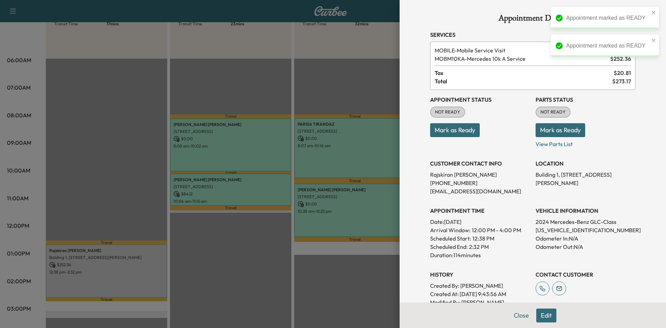
drag, startPoint x: 462, startPoint y: 132, endPoint x: 441, endPoint y: 134, distance: 21.9
click at [462, 133] on button "Mark as Ready" at bounding box center [455, 130] width 50 height 14
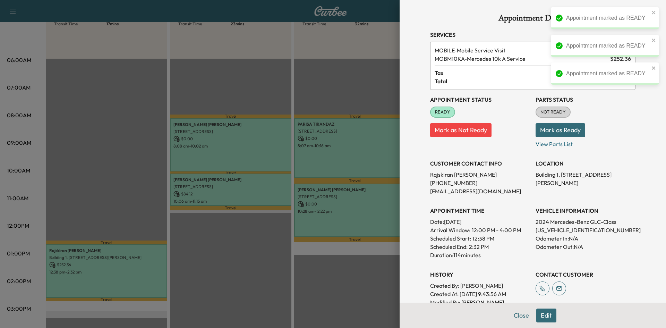
click at [129, 162] on div at bounding box center [333, 164] width 666 height 328
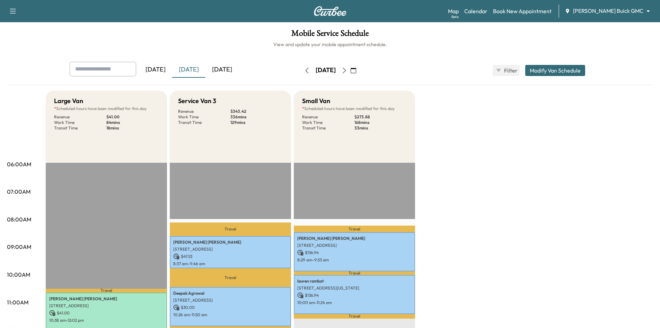
click at [229, 68] on div "[DATE]" at bounding box center [222, 70] width 33 height 16
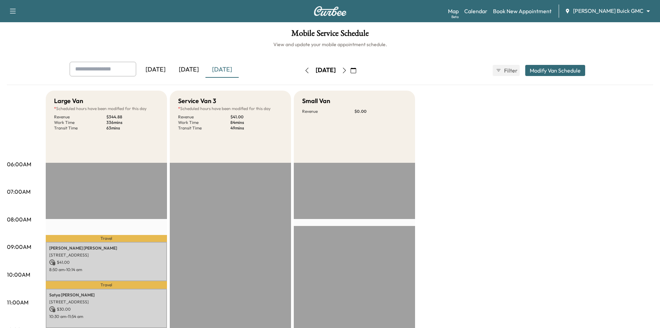
click at [192, 70] on div "[DATE]" at bounding box center [188, 70] width 33 height 16
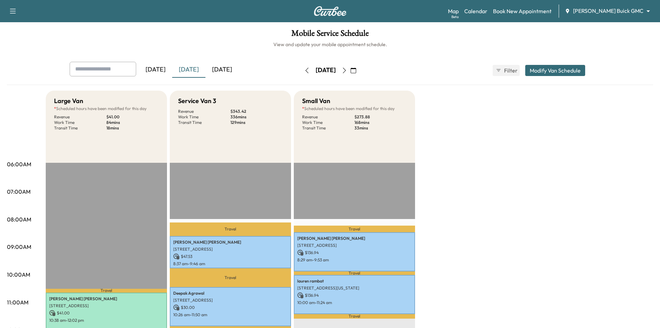
click at [347, 68] on icon "button" at bounding box center [345, 71] width 6 height 6
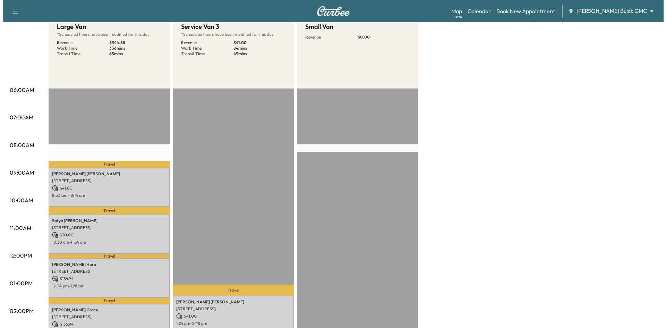
scroll to position [35, 0]
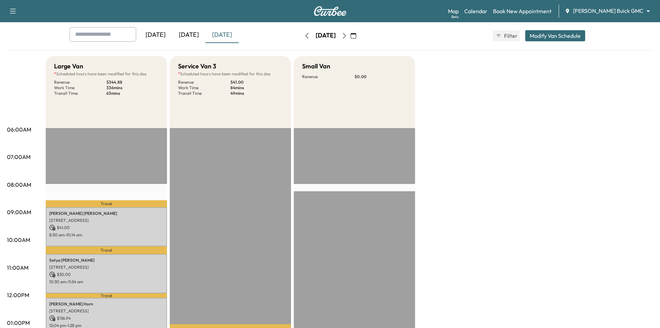
click at [535, 36] on button "Modify Van Schedule" at bounding box center [555, 35] width 60 height 11
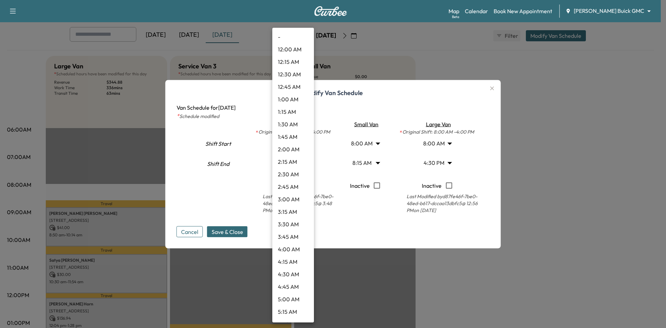
click at [295, 163] on body "Support Log Out Map Beta Calendar Book New Appointment Ewing Buick GMC ********…" at bounding box center [333, 129] width 666 height 328
click at [340, 153] on div at bounding box center [333, 164] width 666 height 328
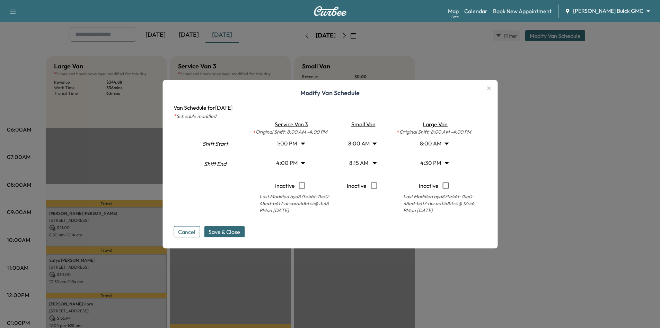
click at [298, 145] on body "Support Log Out Map Beta Calendar Book New Appointment Ewing Buick GMC ********…" at bounding box center [330, 129] width 660 height 328
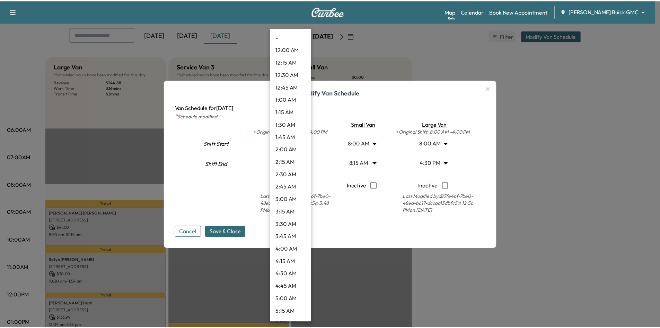
scroll to position [523, 0]
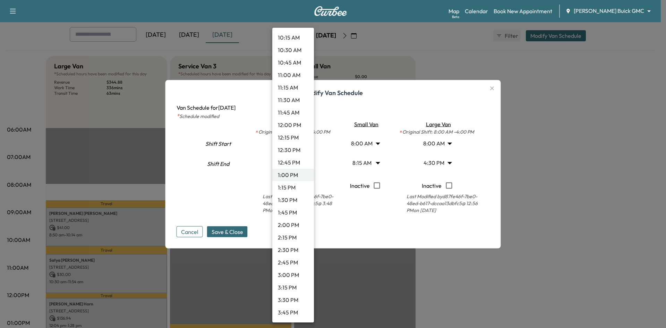
click at [290, 78] on li "11:00 AM" at bounding box center [293, 75] width 42 height 12
type input "**"
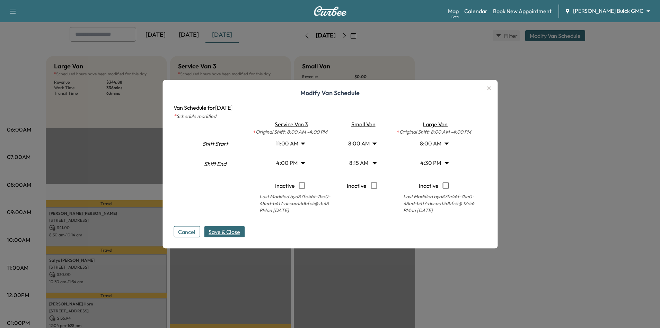
click at [240, 226] on button "Save & Close" at bounding box center [224, 231] width 41 height 11
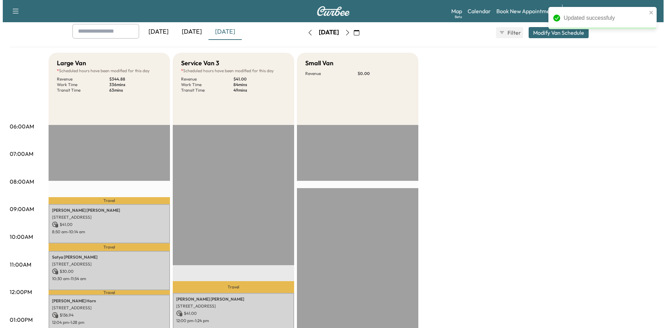
scroll to position [0, 0]
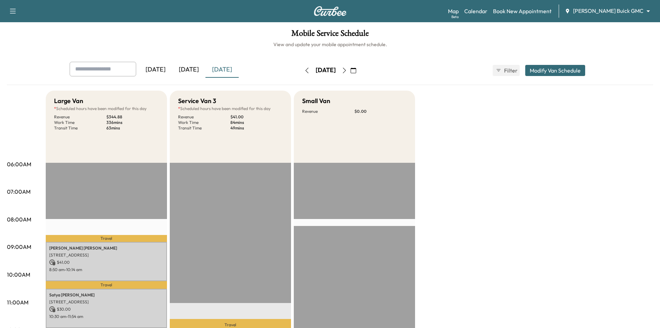
drag, startPoint x: 552, startPoint y: 68, endPoint x: 547, endPoint y: 71, distance: 5.9
click at [553, 68] on button "Modify Van Schedule" at bounding box center [555, 70] width 60 height 11
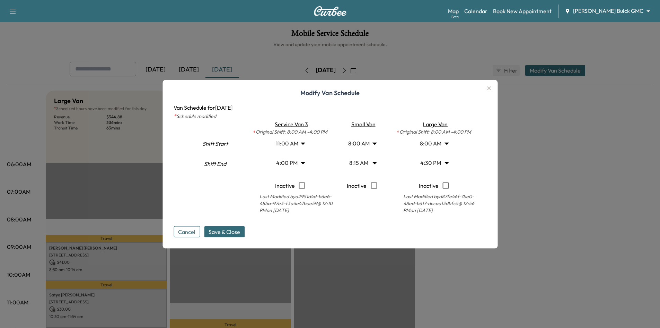
click at [371, 147] on body "Support Log Out Map Beta Calendar Book New Appointment Ewing Buick GMC ********…" at bounding box center [330, 164] width 660 height 328
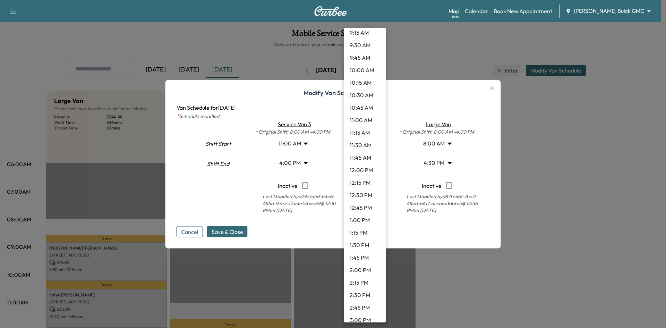
scroll to position [551, 0]
click at [362, 98] on li "12:00 PM" at bounding box center [365, 97] width 42 height 12
type input "**"
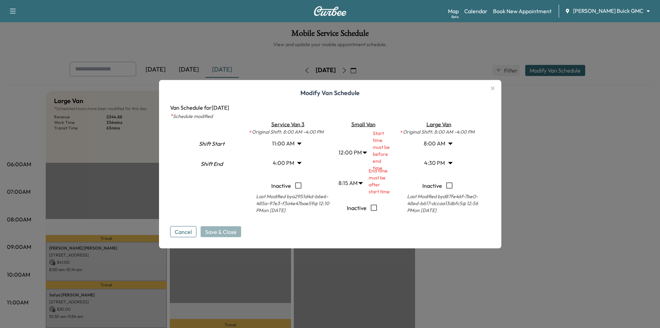
click at [351, 183] on body "Support Log Out Map Beta Calendar Book New Appointment Ewing Buick GMC ********…" at bounding box center [330, 164] width 660 height 328
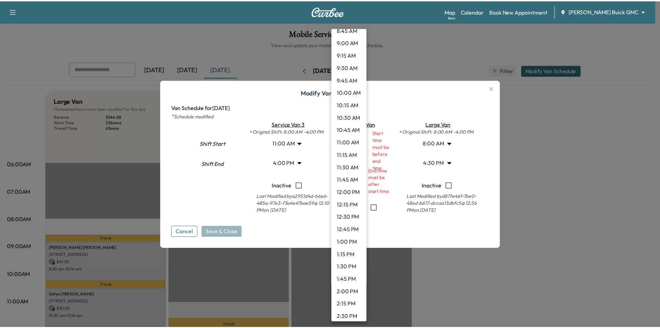
scroll to position [564, 0]
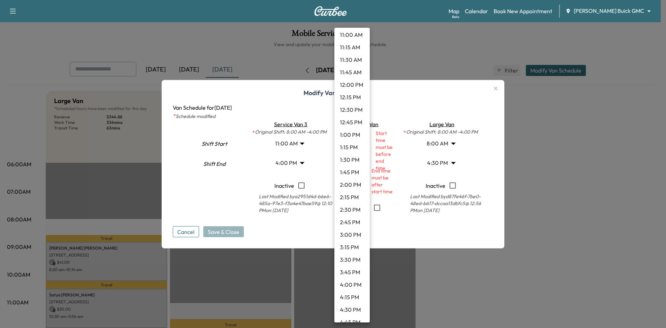
click at [351, 282] on li "4:00 PM" at bounding box center [351, 284] width 35 height 12
type input "**"
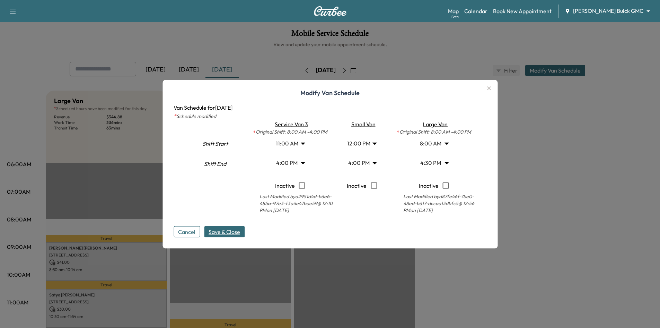
click at [234, 234] on span "Save & Close" at bounding box center [225, 231] width 32 height 8
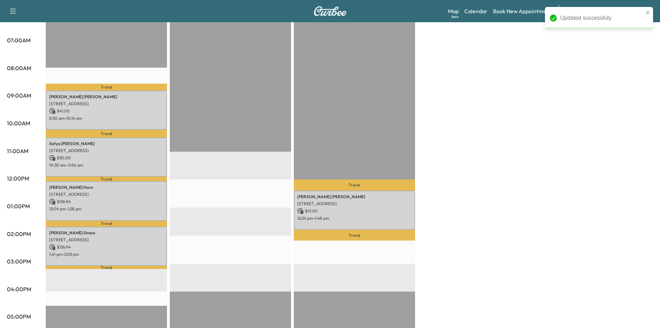
scroll to position [139, 0]
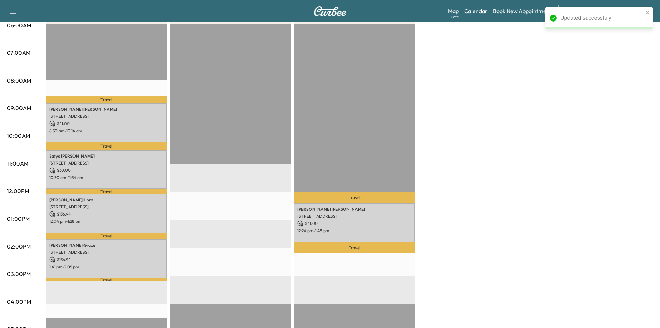
click at [493, 153] on div "Large Van * Scheduled hours have been modified for this day Revenue $ 344.88 Wo…" at bounding box center [350, 212] width 608 height 520
